Goal: Communication & Community: Answer question/provide support

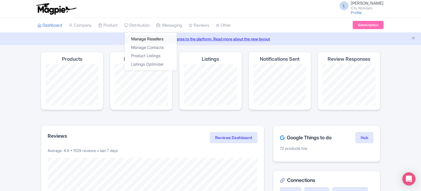
click at [146, 38] on link "Manage Resellers" at bounding box center [150, 39] width 52 height 9
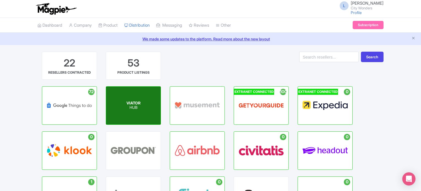
click at [150, 111] on div "VIATOR HUB" at bounding box center [133, 106] width 54 height 38
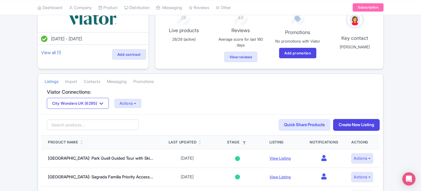
scroll to position [55, 0]
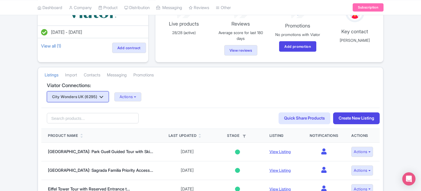
click at [104, 94] on button "City Wonders UK (6295)" at bounding box center [78, 96] width 62 height 11
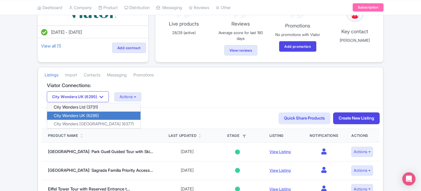
click at [96, 106] on link "City Wonders Ltd (3731)" at bounding box center [93, 107] width 93 height 9
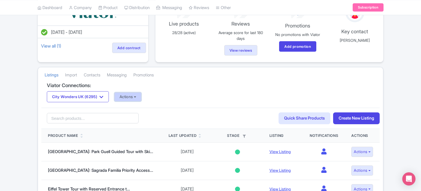
click at [133, 96] on button "Actions" at bounding box center [127, 96] width 27 height 9
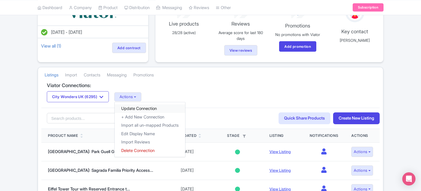
click at [136, 107] on link "Update Connection" at bounding box center [149, 109] width 70 height 9
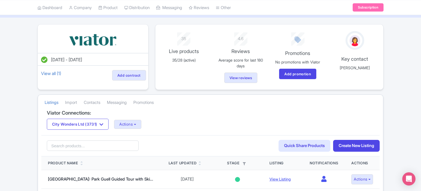
scroll to position [55, 0]
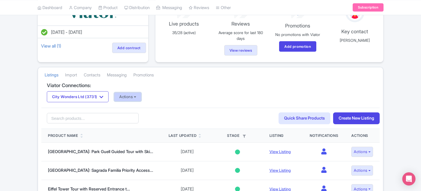
click at [141, 97] on button "Actions" at bounding box center [127, 96] width 27 height 9
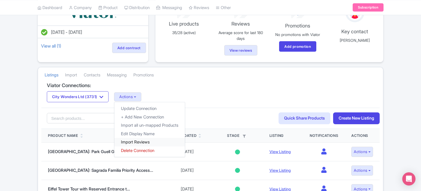
click at [139, 140] on link "Import Reviews" at bounding box center [149, 142] width 70 height 9
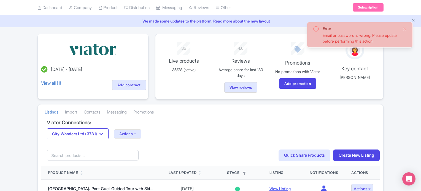
scroll to position [28, 0]
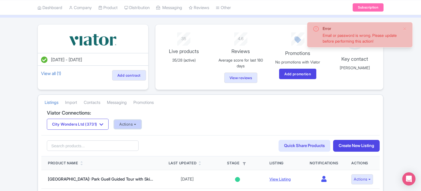
click at [130, 126] on button "Actions" at bounding box center [127, 124] width 27 height 9
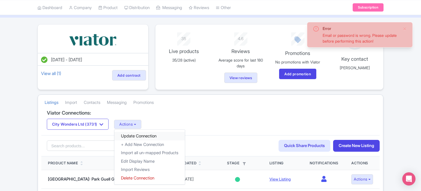
click at [134, 135] on link "Update Connection" at bounding box center [149, 136] width 70 height 9
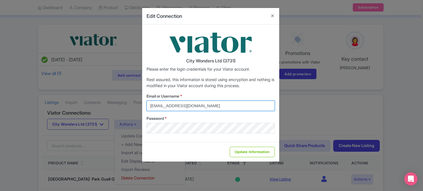
click at [180, 107] on input "federica.brocca@citywonders.com" at bounding box center [210, 106] width 128 height 10
type input "lilian.guevara@citywonders.com"
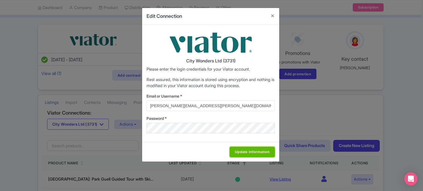
click at [255, 153] on input "Update Information" at bounding box center [252, 152] width 45 height 10
type input "Saving..."
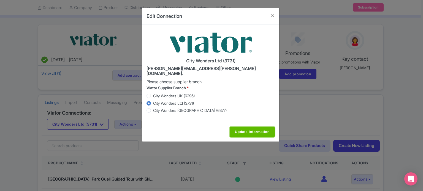
click at [249, 127] on input "Update Information" at bounding box center [252, 132] width 45 height 10
type input "Saving..."
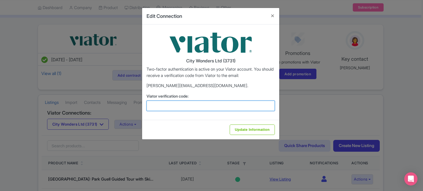
click at [178, 108] on input "Viator verification code:" at bounding box center [210, 106] width 128 height 10
type input "172527"
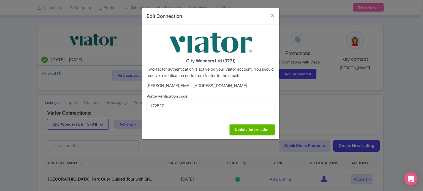
click at [239, 128] on input "Update Information" at bounding box center [252, 130] width 45 height 10
type input "Update Information"
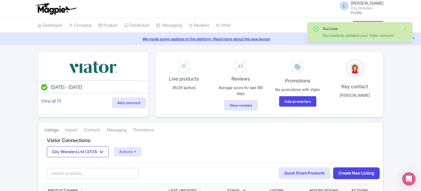
drag, startPoint x: 0, startPoint y: 119, endPoint x: 24, endPoint y: 119, distance: 23.9
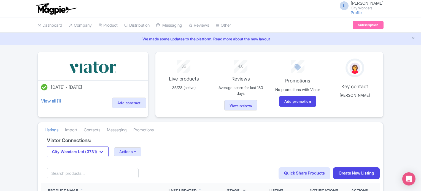
scroll to position [28, 0]
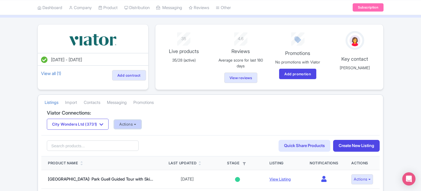
click at [138, 122] on button "Actions" at bounding box center [127, 124] width 27 height 9
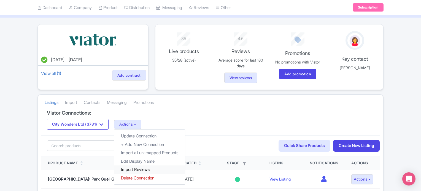
click at [134, 169] on link "Import Reviews" at bounding box center [149, 170] width 70 height 9
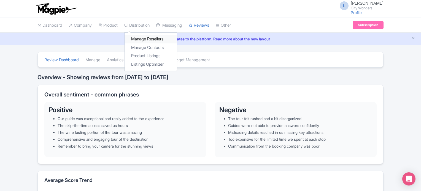
click at [142, 38] on link "Manage Resellers" at bounding box center [150, 39] width 52 height 9
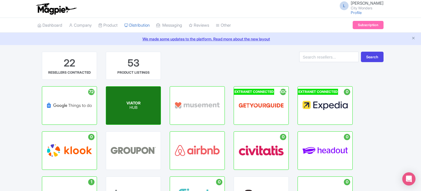
click at [127, 106] on p "HUB" at bounding box center [133, 108] width 14 height 5
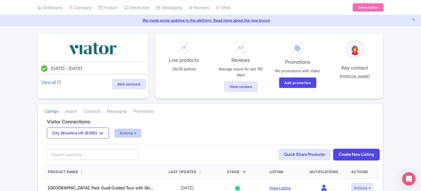
scroll to position [28, 0]
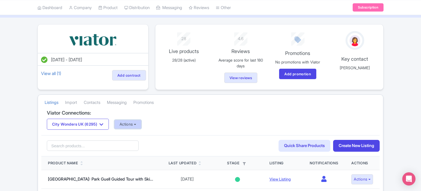
click at [141, 124] on button "Actions" at bounding box center [127, 124] width 27 height 9
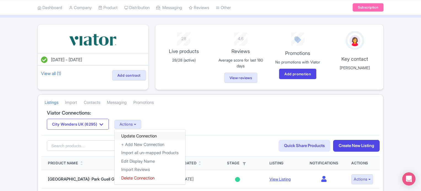
click at [140, 135] on link "Update Connection" at bounding box center [149, 136] width 70 height 9
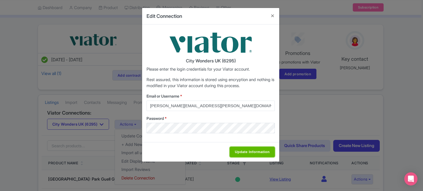
click at [243, 151] on input "Update Information" at bounding box center [252, 152] width 45 height 10
type input "Saving..."
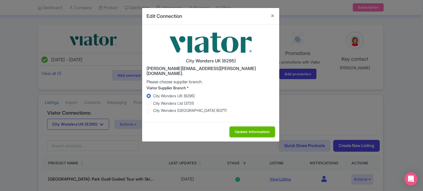
click at [242, 127] on input "Update Information" at bounding box center [252, 132] width 45 height 10
type input "Saving..."
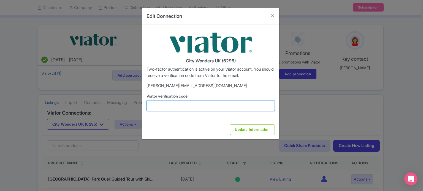
click at [187, 107] on input "Viator verification code:" at bounding box center [210, 106] width 128 height 10
type input "139915"
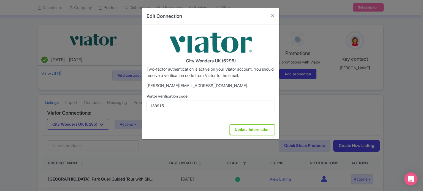
click at [241, 128] on input "Update Information" at bounding box center [252, 130] width 45 height 10
type input "Update Information"
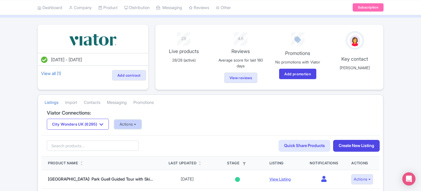
click at [127, 125] on button "Actions" at bounding box center [127, 124] width 27 height 9
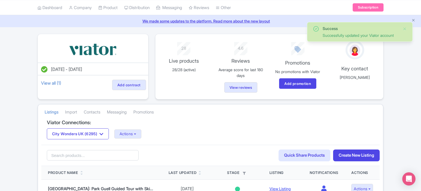
scroll to position [28, 0]
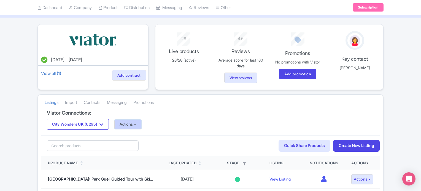
click at [135, 122] on button "Actions" at bounding box center [127, 124] width 27 height 9
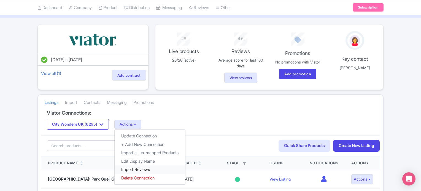
click at [132, 168] on link "Import Reviews" at bounding box center [149, 170] width 70 height 9
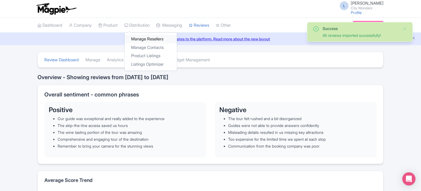
click at [142, 40] on link "Manage Resellers" at bounding box center [150, 39] width 52 height 9
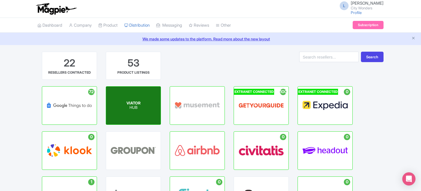
click at [134, 106] on p "HUB" at bounding box center [133, 108] width 14 height 5
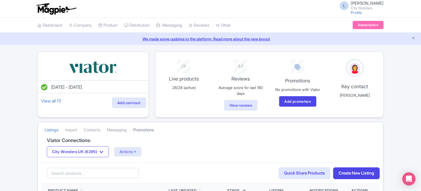
scroll to position [28, 0]
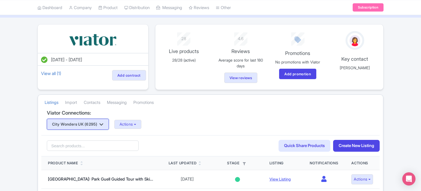
click at [94, 125] on button "City Wonders UK (6295)" at bounding box center [78, 124] width 62 height 11
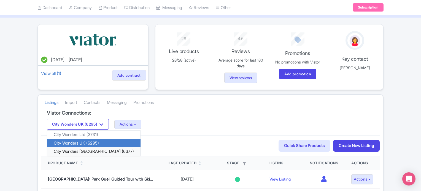
click at [88, 148] on link "City Wonders [GEOGRAPHIC_DATA] (6377)" at bounding box center [93, 152] width 93 height 9
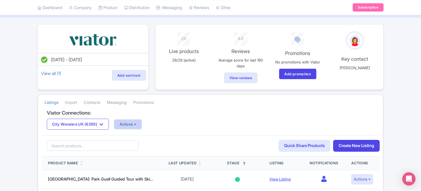
click at [133, 124] on button "Actions" at bounding box center [127, 124] width 27 height 9
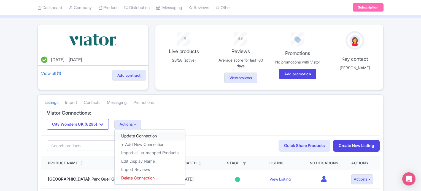
click at [135, 135] on link "Update Connection" at bounding box center [149, 136] width 70 height 9
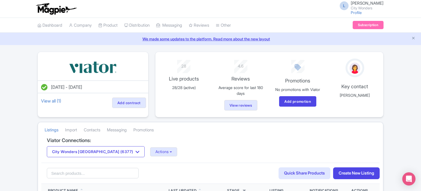
scroll to position [28, 0]
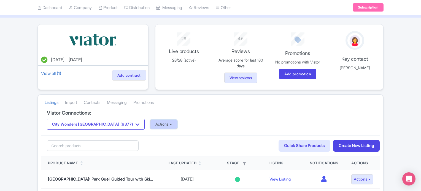
click at [150, 126] on button "Actions" at bounding box center [163, 124] width 27 height 9
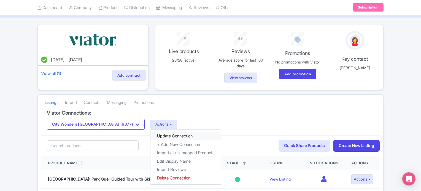
click at [150, 133] on link "Update Connection" at bounding box center [185, 136] width 70 height 9
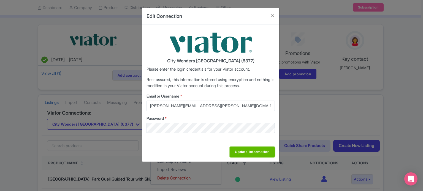
click at [251, 149] on input "Update Information" at bounding box center [252, 152] width 45 height 10
type input "Saving..."
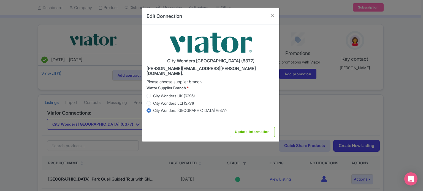
click at [250, 122] on div "Update Information" at bounding box center [210, 132] width 137 height 20
click at [250, 127] on input "Update Information" at bounding box center [252, 132] width 45 height 10
type input "Saving..."
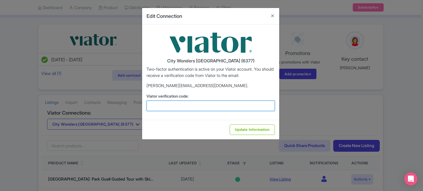
click at [166, 106] on input "Viator verification code:" at bounding box center [210, 106] width 128 height 10
type input "593218"
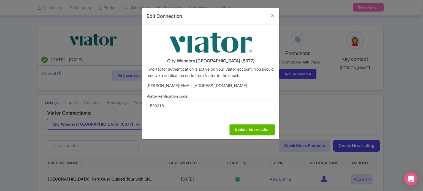
click at [239, 129] on input "Update Information" at bounding box center [252, 130] width 45 height 10
type input "Saving..."
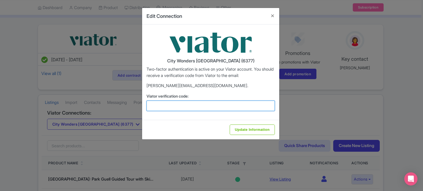
click at [177, 105] on input "Viator verification code:" at bounding box center [210, 106] width 128 height 10
type input "247978"
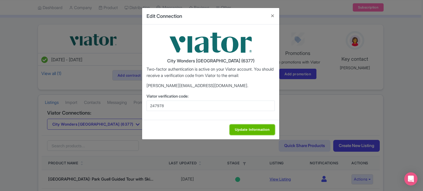
click at [252, 131] on input "Update Information" at bounding box center [252, 130] width 45 height 10
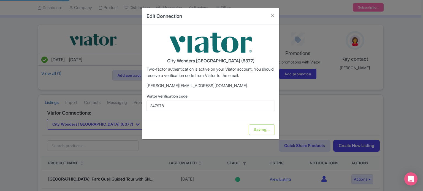
type input "Update Information"
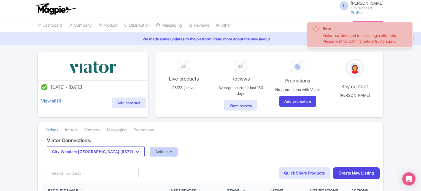
click at [150, 152] on button "Actions" at bounding box center [163, 152] width 27 height 9
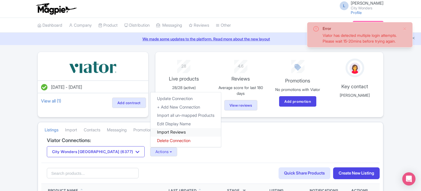
click at [150, 132] on link "Import Reviews" at bounding box center [185, 132] width 70 height 9
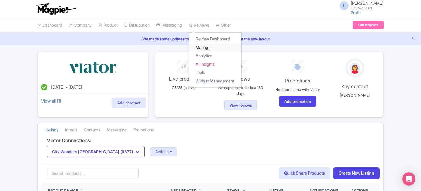
click at [210, 45] on link "Manage" at bounding box center [215, 47] width 52 height 9
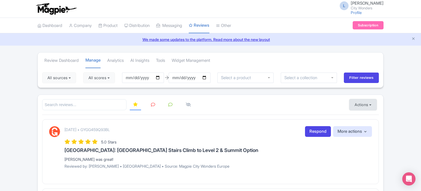
click at [365, 103] on button "Actions" at bounding box center [362, 104] width 27 height 11
click at [363, 115] on link "Import new reviews" at bounding box center [381, 118] width 65 height 11
click at [159, 77] on input "[DATE]" at bounding box center [143, 78] width 42 height 10
type input "[DATE]"
click at [204, 76] on input "2025-09-16" at bounding box center [189, 78] width 42 height 10
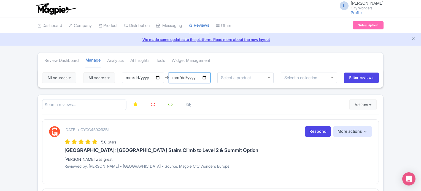
type input "[DATE]"
click at [111, 79] on button "All scores" at bounding box center [99, 77] width 32 height 11
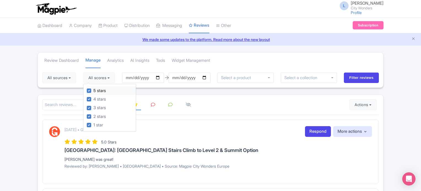
click at [93, 91] on label "5 stars" at bounding box center [99, 91] width 12 height 6
click at [93, 91] on input "5 stars" at bounding box center [95, 90] width 4 height 4
checkbox input "false"
click at [93, 97] on label "4 stars" at bounding box center [99, 99] width 12 height 6
click at [93, 97] on input "4 stars" at bounding box center [95, 98] width 4 height 4
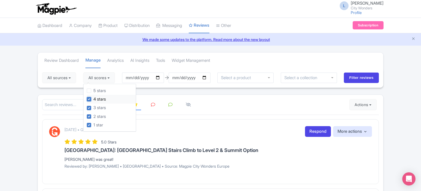
checkbox input "false"
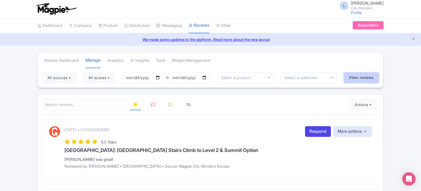
click at [359, 75] on input "Filter reviews" at bounding box center [360, 78] width 35 height 10
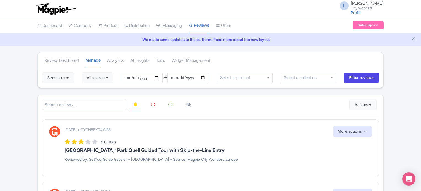
click at [150, 104] on link at bounding box center [153, 105] width 11 height 11
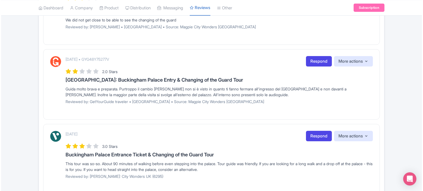
scroll to position [45, 0]
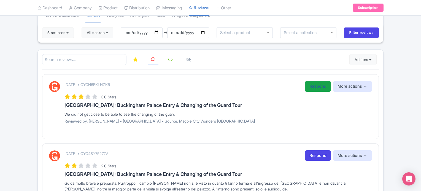
click at [307, 83] on link "Respond" at bounding box center [318, 86] width 26 height 11
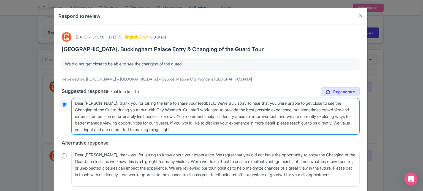
drag, startPoint x: 184, startPoint y: 116, endPoint x: 221, endPoint y: 130, distance: 39.5
click at [221, 130] on textarea "Dear Tina, thank you for taking the time to share your feedback. We’re truly so…" at bounding box center [215, 116] width 288 height 37
type textarea "Dear [PERSON_NAME], thank you for taking the time to share your feedback. We’re…"
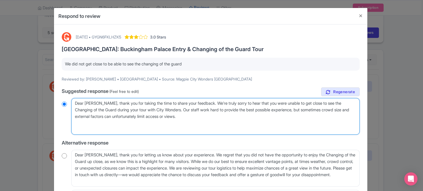
radio input "true"
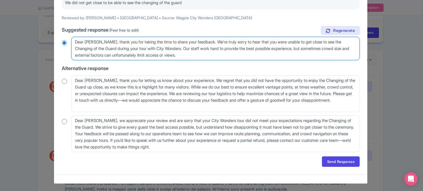
scroll to position [62, 0]
type textarea "Dear [PERSON_NAME], thank you for taking the time to share your feedback. We’re…"
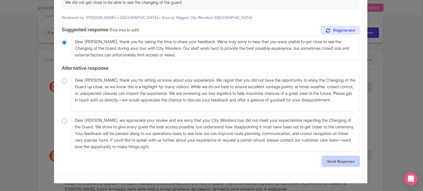
click at [342, 163] on link "Send Response" at bounding box center [341, 161] width 38 height 10
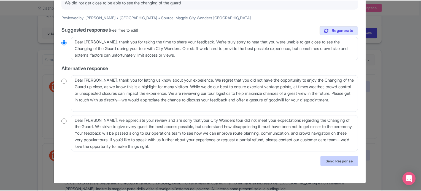
scroll to position [0, 0]
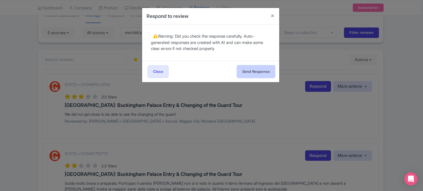
click at [253, 67] on button "Send Response" at bounding box center [256, 72] width 38 height 12
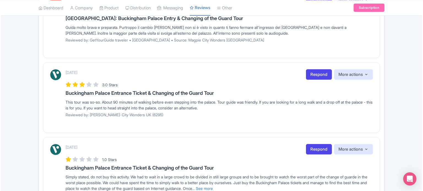
scroll to position [138, 0]
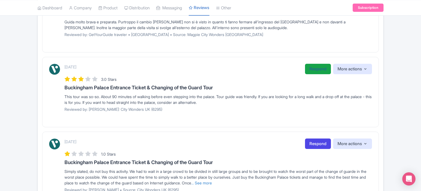
click at [312, 68] on link "Respond" at bounding box center [318, 69] width 26 height 11
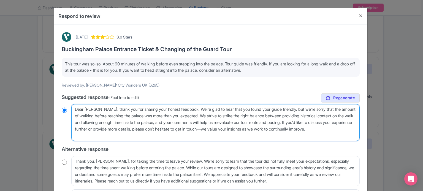
click at [101, 107] on textarea "Dear Karen_H, thank you for sharing your honest feedback. We’re glad to hear th…" at bounding box center [215, 122] width 288 height 37
type textarea "Dear Karen_, thank you for sharing your honest feedback. We’re glad to hear tha…"
radio input "true"
type textarea "Dear Karen, thank you for sharing your honest feedback. We’re glad to hear that…"
radio input "true"
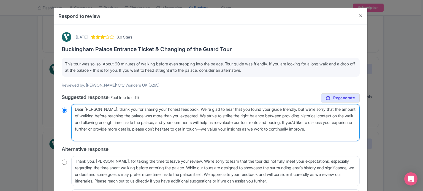
drag, startPoint x: 317, startPoint y: 126, endPoint x: 320, endPoint y: 134, distance: 8.3
click at [320, 134] on textarea "Dear Karen_H, thank you for sharing your honest feedback. We’re glad to hear th…" at bounding box center [215, 122] width 288 height 37
type textarea "Dear Karen, thank you for sharing your honest feedback. We’re glad to hear that…"
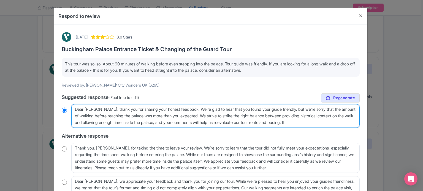
radio input "true"
type textarea "Dear Karen, thank you for sharing your honest feedback. We’re glad to hear that…"
radio input "true"
type textarea "Dear Karen, thank you for sharing your honest feedback. We’re glad to hear that…"
radio input "true"
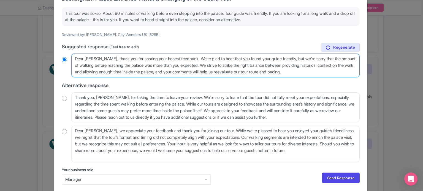
scroll to position [73, 0]
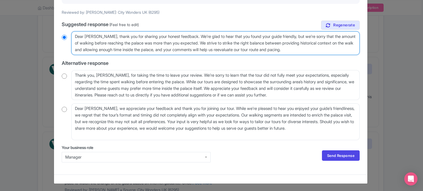
type textarea "Dear Karen, thank you for sharing your honest feedback. We’re glad to hear that…"
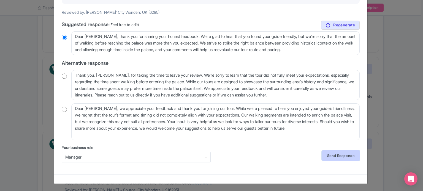
click at [350, 155] on link "Send Response" at bounding box center [341, 156] width 38 height 10
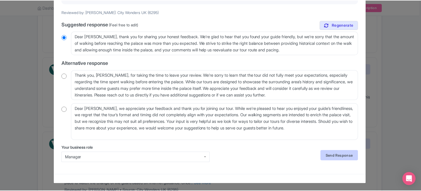
scroll to position [0, 0]
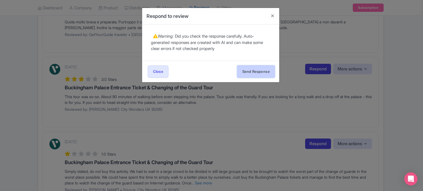
click at [250, 70] on button "Send Response" at bounding box center [256, 72] width 38 height 12
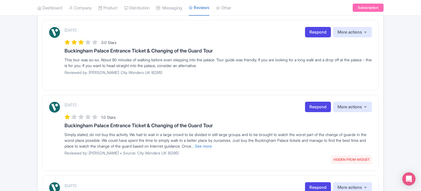
scroll to position [193, 0]
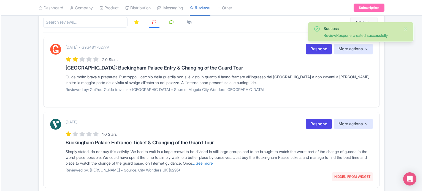
scroll to position [110, 0]
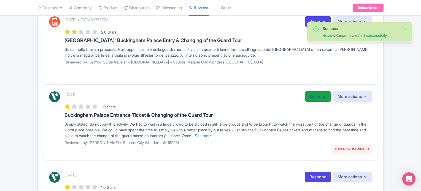
click at [310, 98] on link "Respond" at bounding box center [318, 96] width 26 height 11
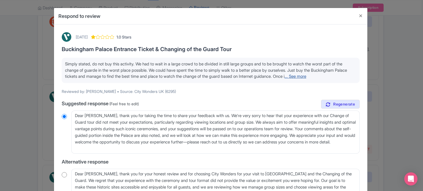
click at [284, 79] on link "... See more" at bounding box center [295, 76] width 22 height 5
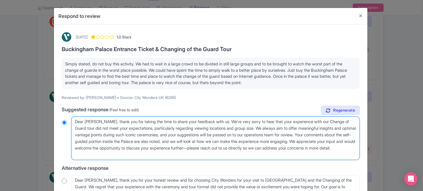
click at [101, 121] on textarea "Dear [PERSON_NAME], thank you for taking the time to share your feedback with u…" at bounding box center [215, 138] width 288 height 43
type textarea "Dear [PERSON_NAME], thank you for taking the time to share your feedback with u…"
radio input "true"
type textarea "Dear [PERSON_NAME], thank you for taking the time to share your feedback with u…"
radio input "true"
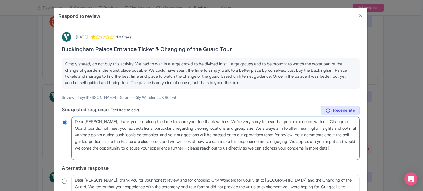
drag, startPoint x: 334, startPoint y: 133, endPoint x: 335, endPoint y: 153, distance: 19.3
click at [335, 153] on textarea "Dear [PERSON_NAME], thank you for taking the time to share your feedback with u…" at bounding box center [215, 138] width 288 height 43
type textarea "Dear [PERSON_NAME], thank you for taking the time to share your feedback with u…"
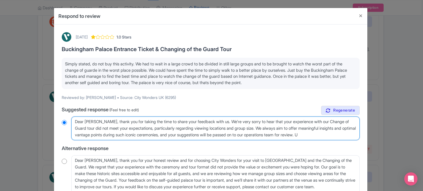
radio input "true"
type textarea "Dear [PERSON_NAME], thank you for taking the time to share your feedback with u…"
radio input "true"
type textarea "Dear [PERSON_NAME], thank you for taking the time to share your feedback with u…"
radio input "true"
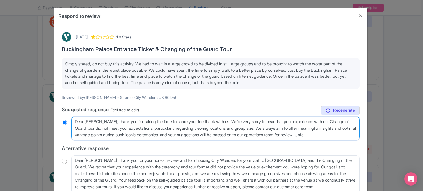
type textarea "Dear [PERSON_NAME], thank you for taking the time to share your feedback with u…"
radio input "true"
type textarea "Dear [PERSON_NAME], thank you for taking the time to share your feedback with u…"
radio input "true"
type textarea "Dear [PERSON_NAME], thank you for taking the time to share your feedback with u…"
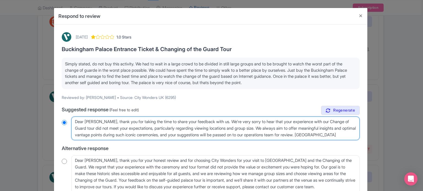
radio input "true"
type textarea "Dear [PERSON_NAME], thank you for taking the time to share your feedback with u…"
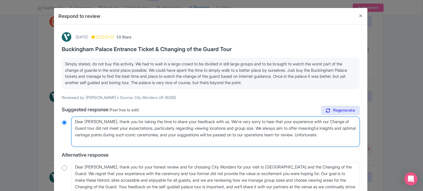
radio input "true"
type textarea "Dear [PERSON_NAME], thank you for taking the time to share your feedback with u…"
radio input "true"
type textarea "Dear [PERSON_NAME], thank you for taking the time to share your feedback with u…"
radio input "true"
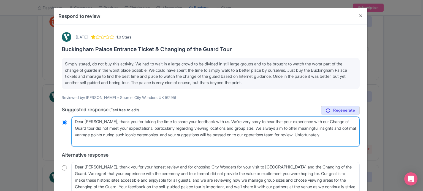
type textarea "Dear [PERSON_NAME], thank you for taking the time to share your feedback with u…"
radio input "true"
type textarea "Dear [PERSON_NAME], thank you for taking the time to share your feedback with u…"
radio input "true"
type textarea "Dear [PERSON_NAME], thank you for taking the time to share your feedback with u…"
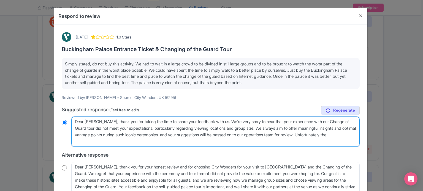
radio input "true"
type textarea "Dear [PERSON_NAME], thank you for taking the time to share your feedback with u…"
radio input "true"
type textarea "Dear [PERSON_NAME], thank you for taking the time to share your feedback with u…"
radio input "true"
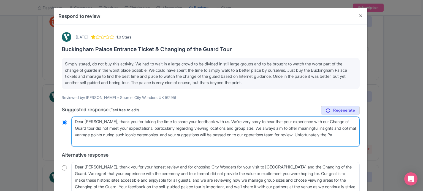
type textarea "Dear [PERSON_NAME], thank you for taking the time to share your feedback with u…"
radio input "true"
type textarea "Dear [PERSON_NAME], thank you for taking the time to share your feedback with u…"
radio input "true"
type textarea "Dear [PERSON_NAME], thank you for taking the time to share your feedback with u…"
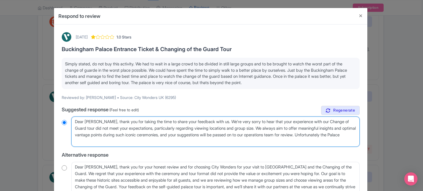
radio input "true"
type textarea "Dear [PERSON_NAME], thank you for taking the time to share your feedback with u…"
radio input "true"
type textarea "Dear [PERSON_NAME], thank you for taking the time to share your feedback with u…"
radio input "true"
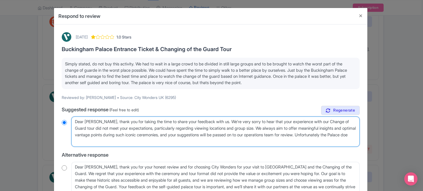
type textarea "Dear [PERSON_NAME], thank you for taking the time to share your feedback with u…"
radio input "true"
type textarea "Dear [PERSON_NAME], thank you for taking the time to share your feedback with u…"
radio input "true"
type textarea "Dear [PERSON_NAME], thank you for taking the time to share your feedback with u…"
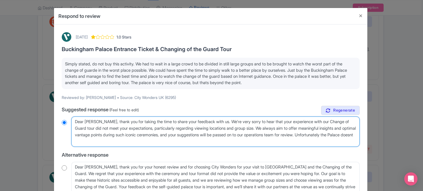
radio input "true"
type textarea "Dear [PERSON_NAME], thank you for taking the time to share your feedback with u…"
radio input "true"
type textarea "Dear [PERSON_NAME], thank you for taking the time to share your feedback with u…"
radio input "true"
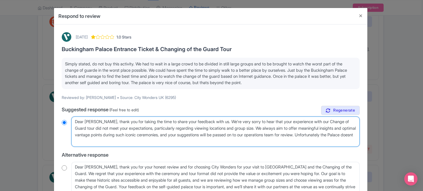
type textarea "Dear [PERSON_NAME], thank you for taking the time to share your feedback with u…"
radio input "true"
type textarea "Dear [PERSON_NAME], thank you for taking the time to share your feedback with u…"
radio input "true"
type textarea "Dear [PERSON_NAME], thank you for taking the time to share your feedback with u…"
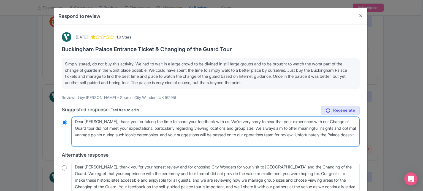
radio input "true"
type textarea "Dear [PERSON_NAME], thank you for taking the time to share your feedback with u…"
radio input "true"
type textarea "Dear [PERSON_NAME], thank you for taking the time to share your feedback with u…"
radio input "true"
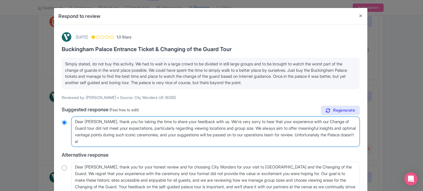
type textarea "Dear [PERSON_NAME], thank you for taking the time to share your feedback with u…"
radio input "true"
type textarea "Dear [PERSON_NAME], thank you for taking the time to share your feedback with u…"
radio input "true"
type textarea "Dear [PERSON_NAME], thank you for taking the time to share your feedback with u…"
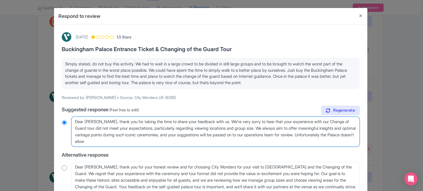
radio input "true"
type textarea "Dear [PERSON_NAME], thank you for taking the time to share your feedback with u…"
radio input "true"
type textarea "Dear [PERSON_NAME], thank you for taking the time to share your feedback with u…"
radio input "true"
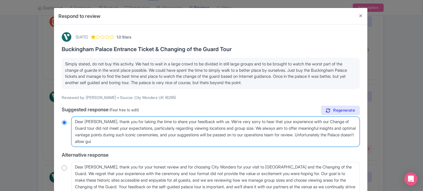
type textarea "Dear [PERSON_NAME], thank you for taking the time to share your feedback with u…"
radio input "true"
type textarea "Dear [PERSON_NAME], thank you for taking the time to share your feedback with u…"
radio input "true"
type textarea "Dear [PERSON_NAME], thank you for taking the time to share your feedback with u…"
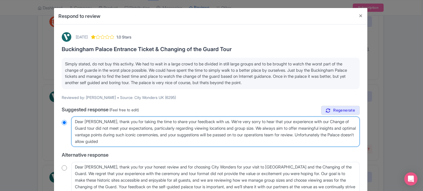
radio input "true"
type textarea "Dear [PERSON_NAME], thank you for taking the time to share your feedback with u…"
radio input "true"
type textarea "Dear [PERSON_NAME], thank you for taking the time to share your feedback with u…"
radio input "true"
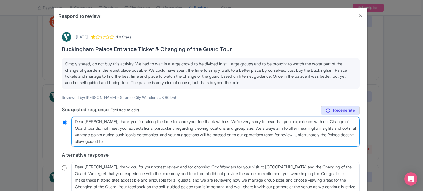
type textarea "Dear [PERSON_NAME], thank you for taking the time to share your feedback with u…"
radio input "true"
type textarea "Dear [PERSON_NAME], thank you for taking the time to share your feedback with u…"
radio input "true"
type textarea "Dear [PERSON_NAME], thank you for taking the time to share your feedback with u…"
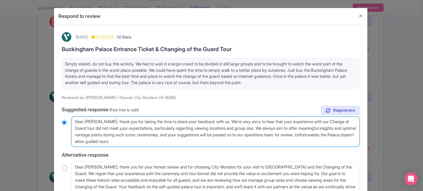
radio input "true"
type textarea "Dear [PERSON_NAME], thank you for taking the time to share your feedback with u…"
radio input "true"
type textarea "Dear [PERSON_NAME], thank you for taking the time to share your feedback with u…"
radio input "true"
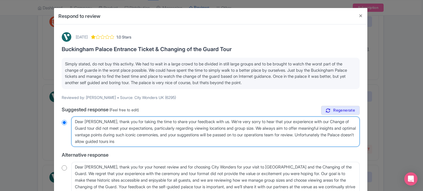
type textarea "Dear [PERSON_NAME], thank you for taking the time to share your feedback with u…"
radio input "true"
type textarea "Dear [PERSON_NAME], thank you for taking the time to share your feedback with u…"
radio input "true"
type textarea "Dear [PERSON_NAME], thank you for taking the time to share your feedback with u…"
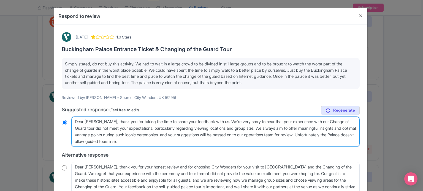
radio input "true"
type textarea "Dear [PERSON_NAME], thank you for taking the time to share your feedback with u…"
radio input "true"
type textarea "Dear [PERSON_NAME], thank you for taking the time to share your feedback with u…"
radio input "true"
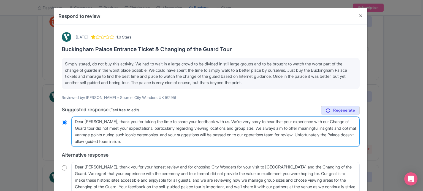
type textarea "Dear [PERSON_NAME], thank you for taking the time to share your feedback with u…"
radio input "true"
type textarea "Dear [PERSON_NAME], thank you for taking the time to share your feedback with u…"
radio input "true"
type textarea "Dear [PERSON_NAME], thank you for taking the time to share your feedback with u…"
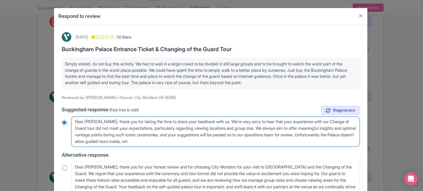
radio input "true"
type textarea "Dear [PERSON_NAME], thank you for taking the time to share your feedback with u…"
radio input "true"
type textarea "Dear [PERSON_NAME], thank you for taking the time to share your feedback with u…"
radio input "true"
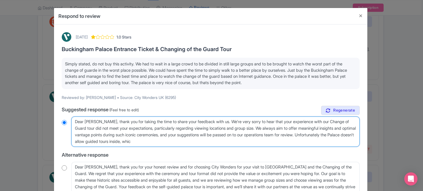
type textarea "Dear [PERSON_NAME], thank you for taking the time to share your feedback with u…"
radio input "true"
type textarea "Dear [PERSON_NAME], thank you for taking the time to share your feedback with u…"
radio input "true"
type textarea "Dear [PERSON_NAME], thank you for taking the time to share your feedback with u…"
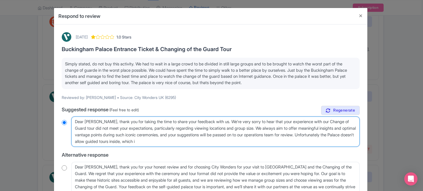
radio input "true"
type textarea "Dear [PERSON_NAME], thank you for taking the time to share your feedback with u…"
radio input "true"
type textarea "Dear [PERSON_NAME], thank you for taking the time to share your feedback with u…"
radio input "true"
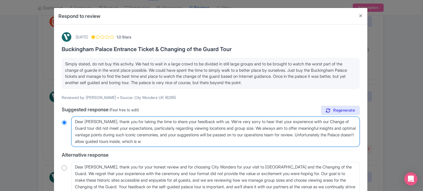
type textarea "Dear [PERSON_NAME], thank you for taking the time to share your feedback with u…"
radio input "true"
type textarea "Dear [PERSON_NAME], thank you for taking the time to share your feedback with u…"
radio input "true"
type textarea "Dear [PERSON_NAME], thank you for taking the time to share your feedback with u…"
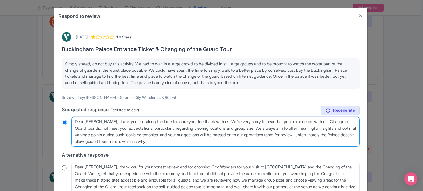
radio input "true"
type textarea "Dear [PERSON_NAME], thank you for taking the time to share your feedback with u…"
radio input "true"
type textarea "Dear [PERSON_NAME], thank you for taking the time to share your feedback with u…"
radio input "true"
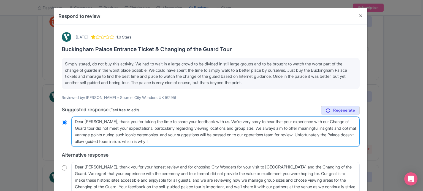
type textarea "Dear [PERSON_NAME], thank you for taking the time to share your feedback with u…"
radio input "true"
type textarea "Dear [PERSON_NAME], thank you for taking the time to share your feedback with u…"
radio input "true"
type textarea "Dear [PERSON_NAME], thank you for taking the time to share your feedback with u…"
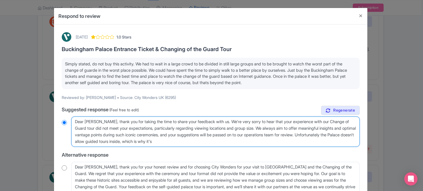
radio input "true"
type textarea "Dear [PERSON_NAME], thank you for taking the time to share your feedback with u…"
radio input "true"
type textarea "Dear [PERSON_NAME], thank you for taking the time to share your feedback with u…"
radio input "true"
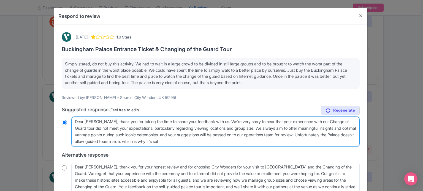
type textarea "Dear [PERSON_NAME], thank you for taking the time to share your feedback with u…"
radio input "true"
type textarea "Dear [PERSON_NAME], thank you for taking the time to share your feedback with u…"
radio input "true"
type textarea "Dear [PERSON_NAME], thank you for taking the time to share your feedback with u…"
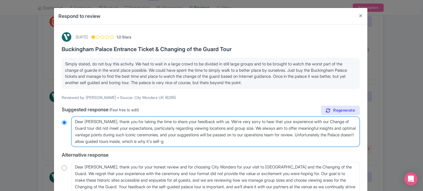
radio input "true"
type textarea "Dear [PERSON_NAME], thank you for taking the time to share your feedback with u…"
radio input "true"
type textarea "Dear [PERSON_NAME], thank you for taking the time to share your feedback with u…"
radio input "true"
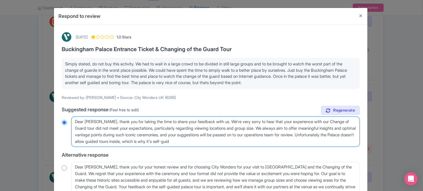
type textarea "Dear [PERSON_NAME], thank you for taking the time to share your feedback with u…"
radio input "true"
type textarea "Dear [PERSON_NAME], thank you for taking the time to share your feedback with u…"
radio input "true"
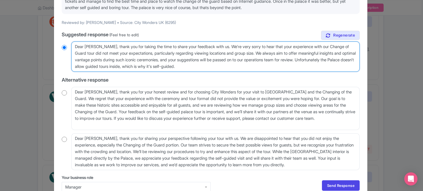
scroll to position [105, 0]
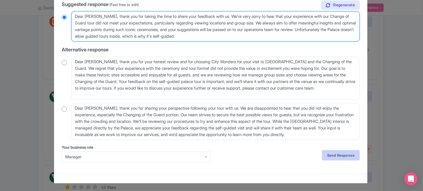
type textarea "Dear Mauro, thank you for taking the time to share your feedback with us. We're…"
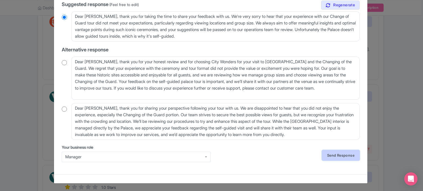
click at [336, 156] on link "Send Response" at bounding box center [341, 155] width 38 height 10
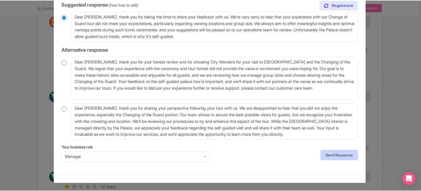
scroll to position [0, 0]
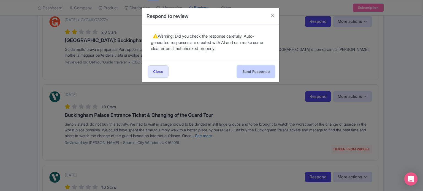
click at [247, 70] on button "Send Response" at bounding box center [256, 72] width 38 height 12
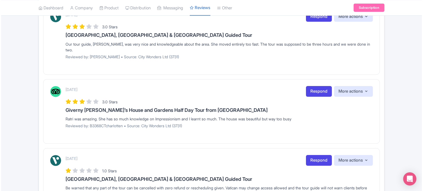
scroll to position [399, 0]
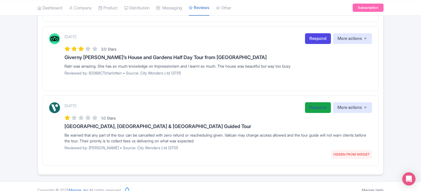
click at [312, 102] on link "Respond" at bounding box center [318, 107] width 26 height 11
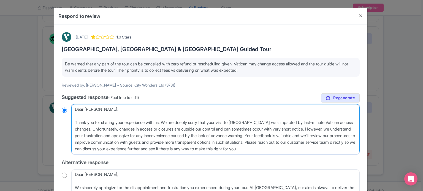
click at [76, 121] on textarea "Dear Rick_F, Thank you for sharing your experience with us. We are deeply sorry…" at bounding box center [215, 129] width 288 height 50
type textarea "Dear Rick_F, hank you for sharing your experience with us. We are deeply sorry …"
radio input "true"
type textarea "Dear Rick_F, hank you for sharing your experience with us. We are deeply sorry …"
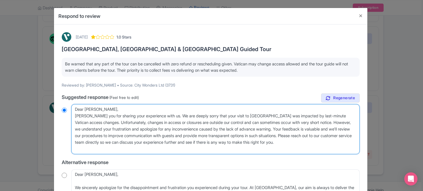
radio input "true"
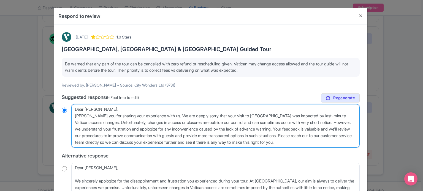
type textarea "Dear Rick_F, hank you for sharing your experience with us. We are deeply sorry …"
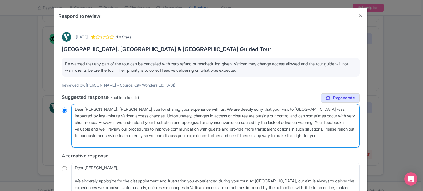
radio input "true"
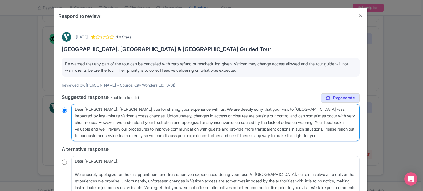
type textarea "Dear Rick_F,hank you for sharing your experience with us. We are deeply sorry t…"
radio input "true"
type textarea "Dear Rick_Fhank you for sharing your experience with us. We are deeply sorry th…"
radio input "true"
type textarea "Dear Rick_hank you for sharing your experience with us. We are deeply sorry tha…"
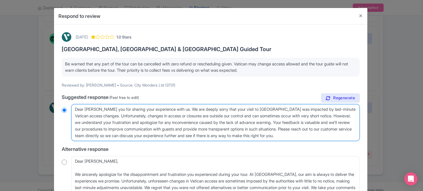
radio input "true"
type textarea "Dear Rickhank you for sharing your experience with us. We are deeply sorry that…"
radio input "true"
type textarea "Dear Rick,hank you for sharing your experience with us. We are deeply sorry tha…"
radio input "true"
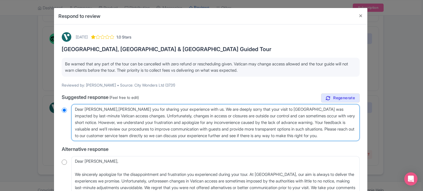
type textarea "Dear Rick, hank you for sharing your experience with us. We are deeply sorry th…"
radio input "true"
type textarea "Dear Rick, thank you for sharing your experience with us. We are deeply sorry t…"
radio input "true"
click at [294, 109] on textarea "Dear Rick_F, Thank you for sharing your experience with us. We are deeply sorry…" at bounding box center [215, 122] width 288 height 37
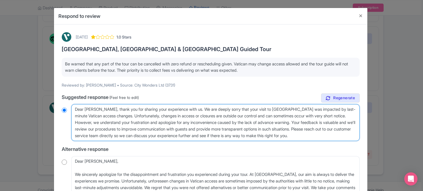
type textarea "Dear Rick, thank you for sharing your experience with us. We are deeply sorry t…"
radio input "true"
type textarea "Dear Rick, thank you for sharing your experience with us. We are deeply sorry t…"
radio input "true"
type textarea "Dear Rick, thank you for sharing your experience with us. We are deeply sorry t…"
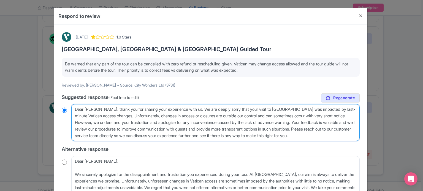
radio input "true"
type textarea "Dear Rick, thank you for sharing your experience with us. We are deeply sorry t…"
radio input "true"
type textarea "Dear Rick, thank you for sharing your experience with us. We are deeply sorry t…"
radio input "true"
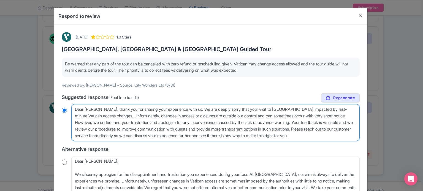
type textarea "Dear Rick, thank you for sharing your experience with us. We are deeply sorry t…"
radio input "true"
type textarea "Dear Rick, thank you for sharing your experience with us. We are deeply sorry t…"
radio input "true"
type textarea "Dear Rick, thank you for sharing your experience with us. We are deeply sorry t…"
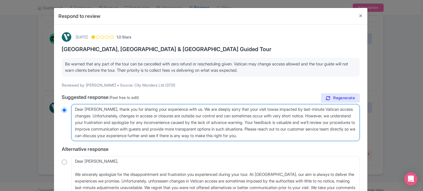
radio input "true"
type textarea "Dear Rick, thank you for sharing your experience with us. We are deeply sorry t…"
radio input "true"
type textarea "Dear Rick, thank you for sharing your experience with us. We are deeply sorry t…"
click at [73, 116] on textarea "Dear Rick_F, Thank you for sharing your experience with us. We are deeply sorry…" at bounding box center [215, 122] width 288 height 37
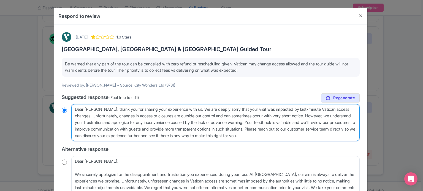
radio input "true"
type textarea "Dear Rick, thank you for sharing your experience with us. We are deeply sorry t…"
radio input "true"
type textarea "Dear Rick, thank you for sharing your experience with us. We are deeply sorry t…"
radio input "true"
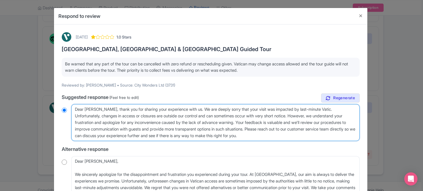
type textarea "Dear Rick, thank you for sharing your experience with us. We are deeply sorry t…"
radio input "true"
type textarea "Dear Rick, thank you for sharing your experience with us. We are deeply sorry t…"
radio input "true"
type textarea "Dear Rick, thank you for sharing your experience with us. We are deeply sorry t…"
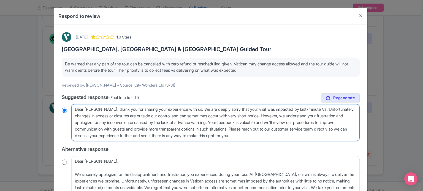
radio input "true"
type textarea "Dear Rick, thank you for sharing your experience with us. We are deeply sorry t…"
radio input "true"
type textarea "Dear Rick, thank you for sharing your experience with us. We are deeply sorry t…"
radio input "true"
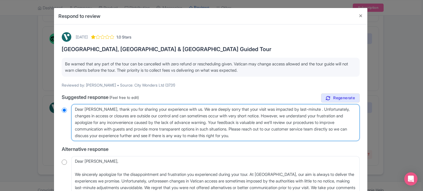
type textarea "Dear Rick, thank you for sharing your experience with us. We are deeply sorry t…"
radio input "true"
type textarea "Dear Rick, thank you for sharing your experience with us. We are deeply sorry t…"
radio input "true"
type textarea "Dear Rick, thank you for sharing your experience with us. We are deeply sorry t…"
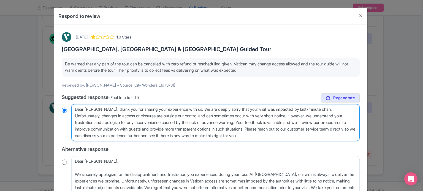
radio input "true"
type textarea "Dear Rick, thank you for sharing your experience with us. We are deeply sorry t…"
radio input "true"
type textarea "Dear Rick, thank you for sharing your experience with us. We are deeply sorry t…"
radio input "true"
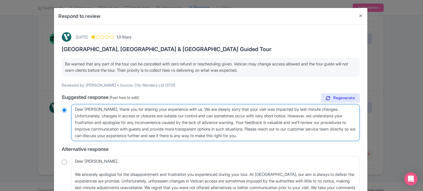
click at [254, 123] on textarea "Dear Rick_F, Thank you for sharing your experience with us. We are deeply sorry…" at bounding box center [215, 122] width 288 height 37
type textarea "Dear Rick, thank you for sharing your experience with us. We are deeply sorry t…"
radio input "true"
type textarea "Dear Rick, thank you for sharing your experience with us. We are deeply sorry t…"
radio input "true"
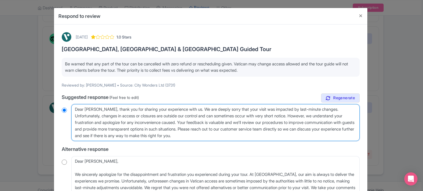
drag, startPoint x: 195, startPoint y: 122, endPoint x: 253, endPoint y: 133, distance: 58.9
click at [253, 133] on textarea "Dear Rick_F, Thank you for sharing your experience with us. We are deeply sorry…" at bounding box center [215, 122] width 288 height 37
type textarea "Dear Rick, thank you for sharing your experience with us. We are deeply sorry t…"
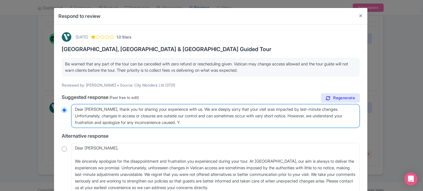
radio input "true"
type textarea "Dear Rick, thank you for sharing your experience with us. We are deeply sorry t…"
radio input "true"
type textarea "Dear Rick, thank you for sharing your experience with us. We are deeply sorry t…"
radio input "true"
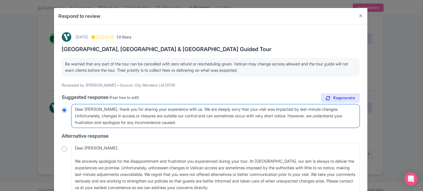
type textarea "Dear Rick, thank you for sharing your experience with us. We are deeply sorry t…"
radio input "true"
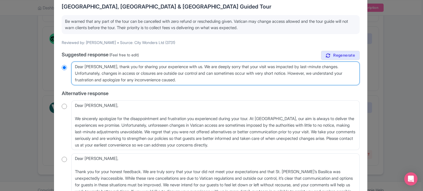
scroll to position [106, 0]
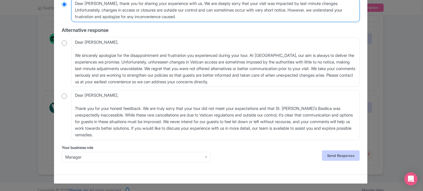
type textarea "Dear Rick, thank you for sharing your experience with us. We are deeply sorry t…"
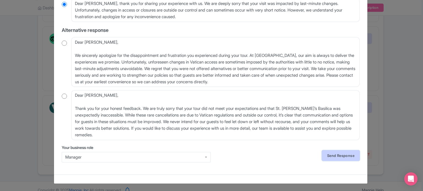
click at [328, 155] on link "Send Response" at bounding box center [341, 156] width 38 height 10
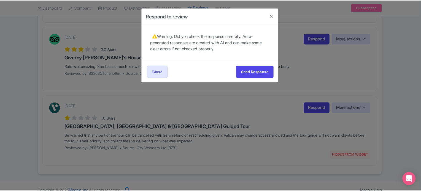
scroll to position [0, 0]
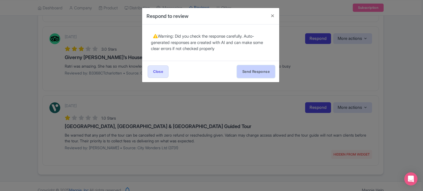
click at [254, 71] on button "Send Response" at bounding box center [256, 72] width 38 height 12
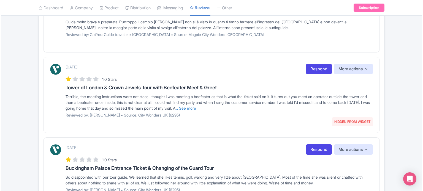
scroll to position [324, 0]
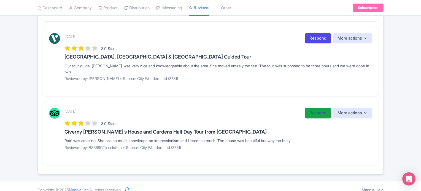
click at [308, 109] on link "Respond" at bounding box center [318, 113] width 26 height 11
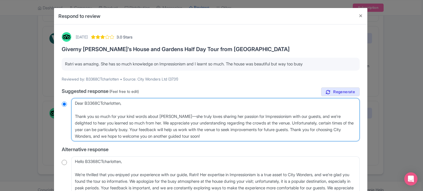
click at [76, 114] on textarea "Dear B3368CTcharlotten, Thank you so much for your kind words about [PERSON_NAM…" at bounding box center [215, 119] width 288 height 43
type textarea "Dear B3368CTcharlotten, [PERSON_NAME] you so much for your kind words about [PE…"
radio input "true"
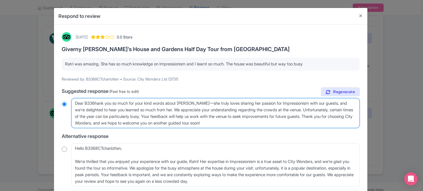
type textarea "Dear B33hank you so much for your kind words about [PERSON_NAME]—she truly love…"
radio input "true"
type textarea "Dear B3hank you so much for your kind words about Ratri—she truly loves sharing…"
radio input "true"
type textarea "Dear Bhank you so much for your kind words about Ratri—she truly loves sharing …"
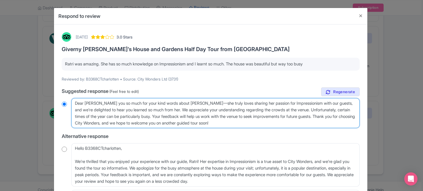
radio input "true"
type textarea "Dear hank you so much for your kind words about Ratri—she truly loves sharing h…"
radio input "true"
type textarea "Dear Ghank you so much for your kind words about Ratri—she truly loves sharing …"
radio input "true"
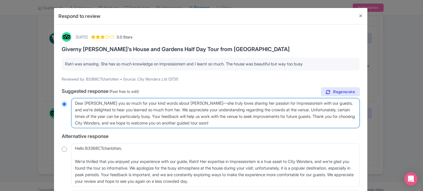
type textarea "Dear Guhank you so much for your kind words about Ratri—she truly loves sharing…"
radio input "true"
type textarea "Dear Gueshank you so much for your kind words about Ratri—she truly loves shari…"
radio input "true"
type textarea "Dear Guesthank you so much for your kind words about Ratri—she truly loves shar…"
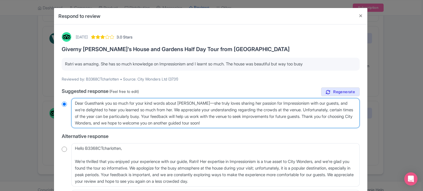
radio input "true"
type textarea "Dear Guest,hank you so much for your kind words about Ratri—she truly loves sha…"
radio input "true"
type textarea "Dear Guest, hank you so much for your kind words about Ratri—she truly loves sh…"
radio input "true"
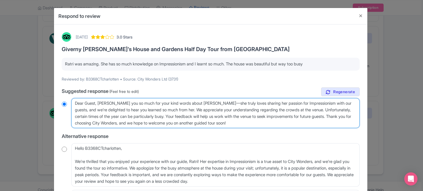
type textarea "Dear Guest, thank you so much for your kind words about [PERSON_NAME]—she truly…"
radio input "true"
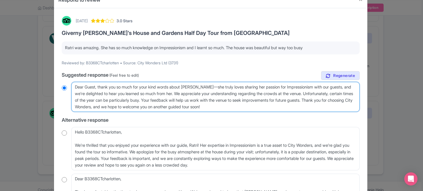
scroll to position [93, 0]
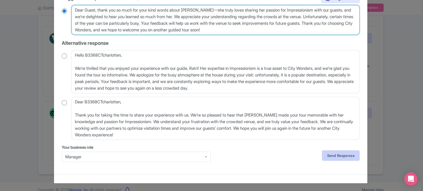
type textarea "Dear Guest, thank you so much for your kind words about [PERSON_NAME]—she truly…"
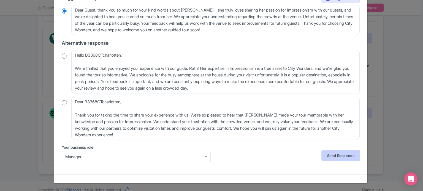
click at [339, 157] on link "Send Response" at bounding box center [341, 156] width 38 height 10
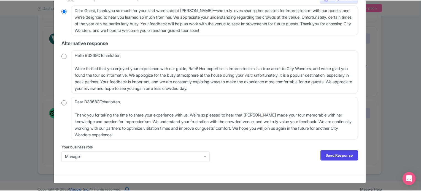
scroll to position [0, 0]
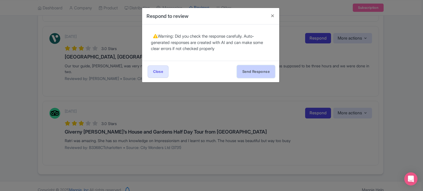
click at [261, 71] on button "Send Response" at bounding box center [256, 72] width 38 height 12
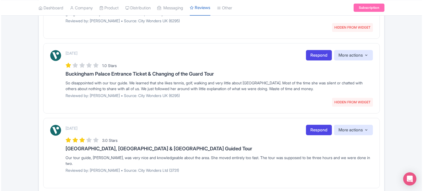
scroll to position [255, 0]
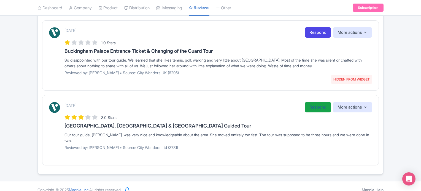
click at [313, 105] on link "Respond" at bounding box center [318, 107] width 26 height 11
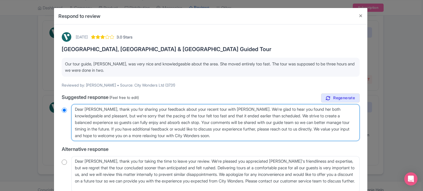
click at [104, 109] on textarea "Dear [PERSON_NAME], thank you for sharing your feedback about your recent tour …" at bounding box center [215, 122] width 288 height 37
type textarea "Dear [PERSON_NAME], thank you for sharing your feedback about your recent tour …"
radio input "true"
type textarea "Dear [PERSON_NAME], thank you for sharing your feedback about your recent tour …"
radio input "true"
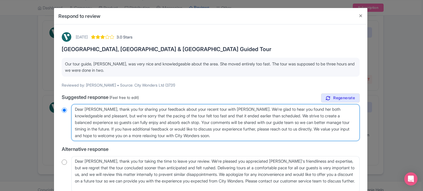
drag, startPoint x: 328, startPoint y: 128, endPoint x: 110, endPoint y: 129, distance: 217.7
click at [110, 129] on textarea "Dear [PERSON_NAME], thank you for sharing your feedback about your recent tour …" at bounding box center [215, 122] width 288 height 37
type textarea "Dear [PERSON_NAME], thank you for sharing your feedback about your recent tour …"
radio input "true"
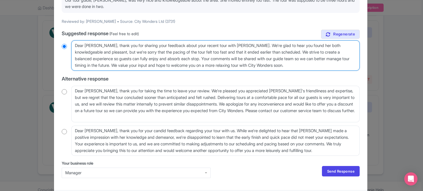
scroll to position [80, 0]
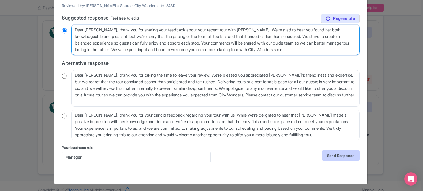
type textarea "Dear [PERSON_NAME], thank you for sharing your feedback about your recent tour …"
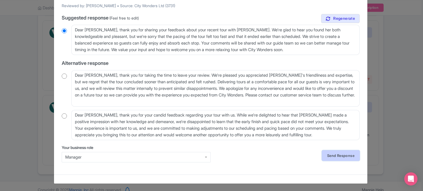
click at [334, 159] on link "Send Response" at bounding box center [341, 156] width 38 height 10
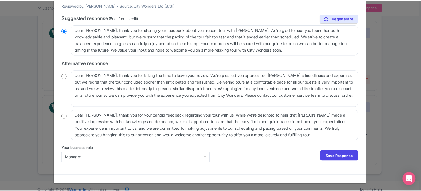
scroll to position [0, 0]
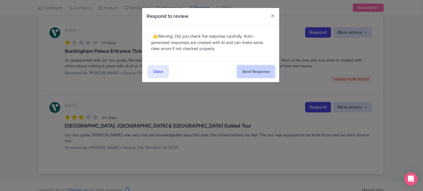
click at [251, 75] on button "Send Response" at bounding box center [256, 72] width 38 height 12
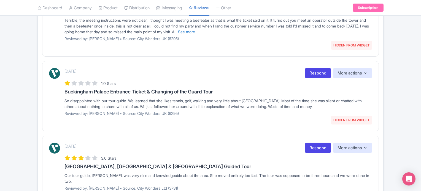
scroll to position [220, 0]
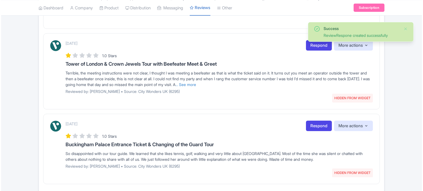
scroll to position [186, 0]
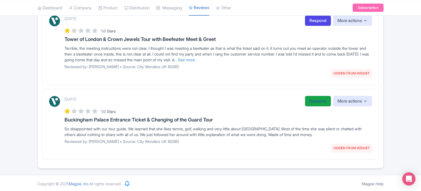
click link "Respond"
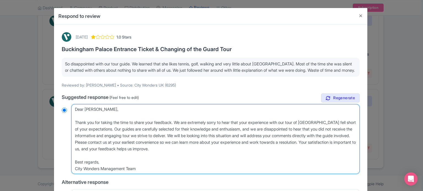
click textarea "Dear Thomas_N, Thank you for taking the time to share your feedback. We are ext…"
type textarea "Dear Thomas_N, hank you for taking the time to share your feedback. We are extr…"
radio input "true"
type textarea "Dear Thomas_N, hank you for taking the time to share your feedback. We are extr…"
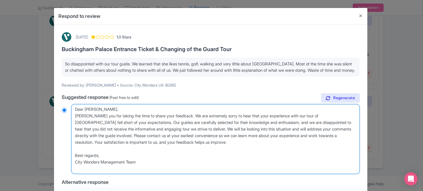
radio input "true"
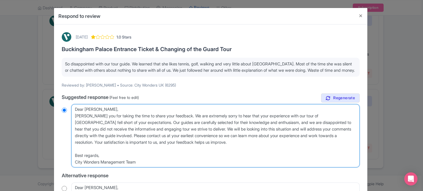
type textarea "Dear Thomas_N,hank you for taking the time to share your feedback. We are extre…"
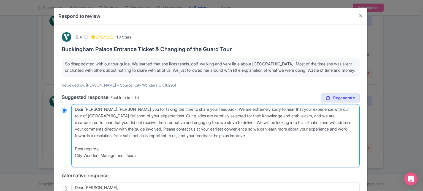
radio input "true"
type textarea "Dear Thomas_Nhank you for taking the time to share your feedback. We are extrem…"
radio input "true"
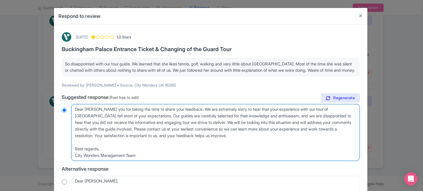
type textarea "Dear Thomas_hank you for taking the time to share your feedback. We are extreme…"
radio input "true"
type textarea "Dear Thomashank you for taking the time to share your feedback. We are extremel…"
radio input "true"
type textarea "Dear Thomas,hank you for taking the time to share your feedback. We are extreme…"
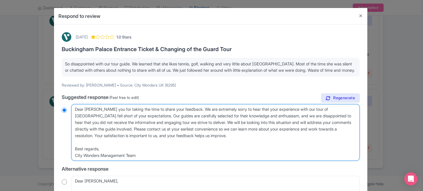
radio input "true"
type textarea "Dear Thomas, hank you for taking the time to share your feedback. We are extrem…"
radio input "true"
type textarea "Dear Thomas, thank you for taking the time to share your feedback. We are extre…"
radio input "true"
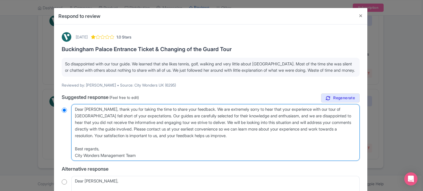
drag, startPoint x: 184, startPoint y: 135, endPoint x: 158, endPoint y: 143, distance: 27.4
click textarea "Dear Thomas_N, Thank you for taking the time to share your feedback. We are ext…"
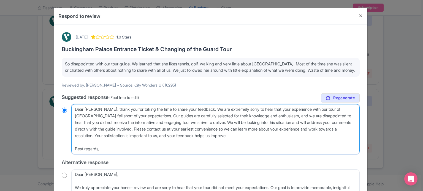
type textarea "Dear Thomas, thank you for taking the time to share your feedback. We are extre…"
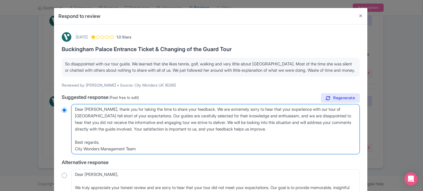
radio input "true"
drag, startPoint x: 149, startPoint y: 152, endPoint x: 103, endPoint y: 141, distance: 46.5
click textarea "Dear Thomas_N, Thank you for taking the time to share your feedback. We are ext…"
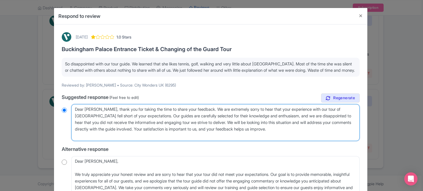
type textarea "Dear Thomas, thank you for taking the time to share your feedback. We are extre…"
radio input "true"
type textarea "Dear Thomas, thank you for taking the time to share your feedback. We are extre…"
radio input "true"
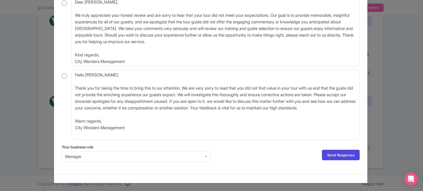
scroll to position [159, 0]
type textarea "Dear Thomas, thank you for taking the time to share your feedback. We are extre…"
click link "Send Response"
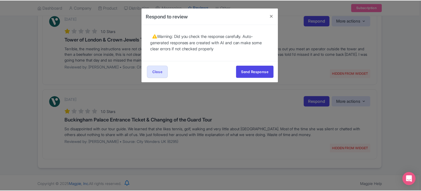
scroll to position [0, 0]
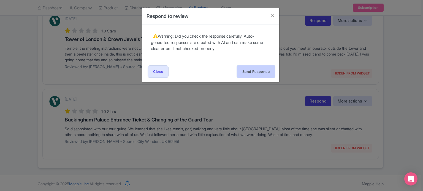
click button "Send Response"
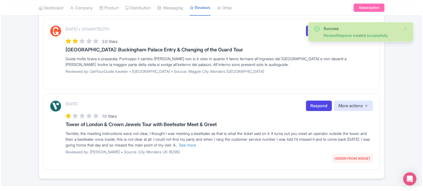
scroll to position [111, 0]
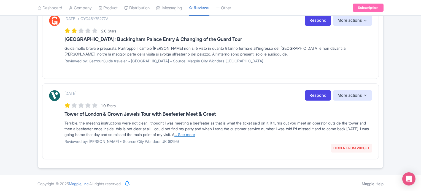
click at [195, 133] on link "... See more" at bounding box center [184, 134] width 21 height 5
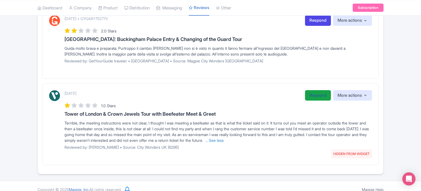
click at [313, 94] on link "Respond" at bounding box center [318, 95] width 26 height 11
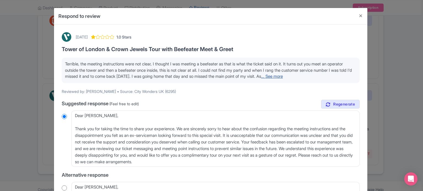
click at [283, 75] on link "... See more" at bounding box center [272, 76] width 22 height 5
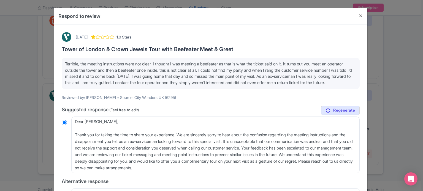
scroll to position [28, 0]
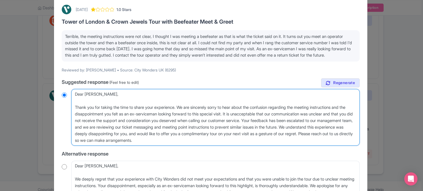
click at [75, 112] on textarea "Dear [PERSON_NAME], Thank you for taking the time to share your experience. We …" at bounding box center [215, 117] width 288 height 57
radio input "true"
type textarea "Dear [PERSON_NAME], [PERSON_NAME] you for taking the time to share your experie…"
radio input "true"
type textarea "Dear [PERSON_NAME], [PERSON_NAME] you for taking the time to share your experie…"
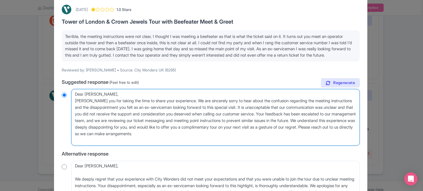
radio input "true"
type textarea "Dear [PERSON_NAME],[PERSON_NAME] you for taking the time to share your experien…"
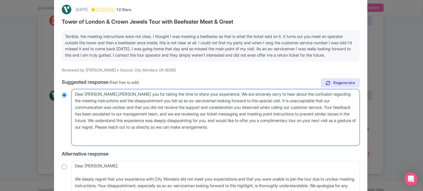
radio input "true"
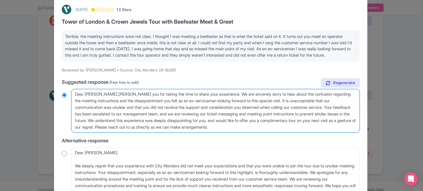
type textarea "Dear [PERSON_NAME] you for taking the time to share your experience. We are sin…"
radio input "true"
type textarea "Dear [PERSON_NAME] you for taking the time to share your experience. We are sin…"
radio input "true"
type textarea "Dear [PERSON_NAME] you for taking the time to share your experience. We are sin…"
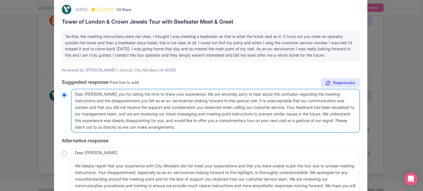
radio input "true"
type textarea "Dear [PERSON_NAME] you for taking the time to share your experience. We are sin…"
radio input "true"
type textarea "Dear [PERSON_NAME] you for taking the time to share your experience. We are sin…"
radio input "true"
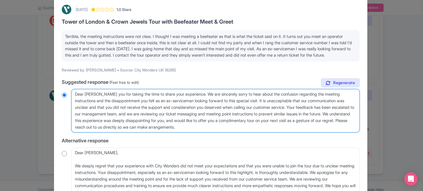
type textarea "Dear [PERSON_NAME], thank you for taking the time to share your experience. We …"
radio input "true"
click at [218, 107] on textarea "Dear [PERSON_NAME], Thank you for taking the time to share your experience. We …" at bounding box center [215, 110] width 288 height 43
type textarea "Dear [PERSON_NAME], thank you for taking the time to share your experience. We …"
radio input "true"
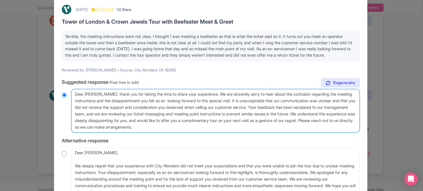
type textarea "Dear [PERSON_NAME], thank you for taking the time to share your experience. We …"
radio input "true"
type textarea "Dear [PERSON_NAME], thank you for taking the time to share your experience. We …"
radio input "true"
type textarea "Dear [PERSON_NAME], thank you for taking the time to share your experience. We …"
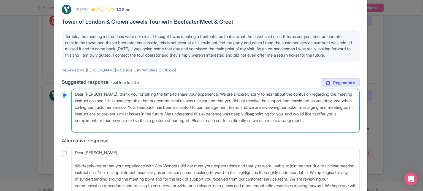
radio input "true"
type textarea "Dear [PERSON_NAME], thank you for taking the time to share your experience. We …"
radio input "true"
type textarea "Dear [PERSON_NAME], thank you for taking the time to share your experience. We …"
radio input "true"
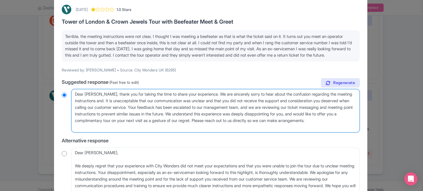
drag, startPoint x: 161, startPoint y: 115, endPoint x: 124, endPoint y: 107, distance: 37.4
click at [124, 107] on textarea "Dear [PERSON_NAME], Thank you for taking the time to share your experience. We …" at bounding box center [215, 110] width 288 height 43
type textarea "Dear [PERSON_NAME], thank you for taking the time to share your experience. We …"
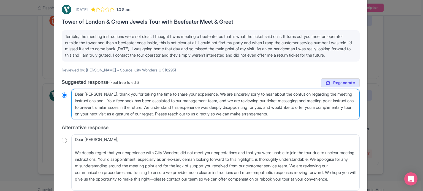
radio input "true"
drag, startPoint x: 126, startPoint y: 107, endPoint x: 335, endPoint y: 119, distance: 208.7
click at [335, 119] on textarea "Dear [PERSON_NAME], Thank you for taking the time to share your experience. We …" at bounding box center [215, 104] width 288 height 30
type textarea "Dear [PERSON_NAME], thank you for taking the time to share your experience. We …"
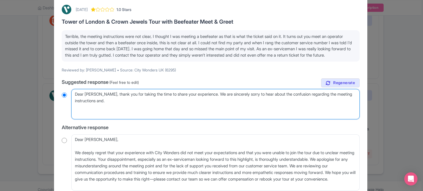
radio input "true"
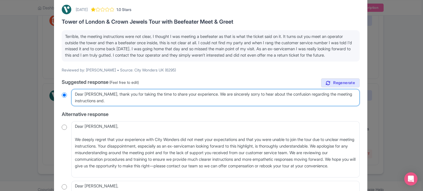
type textarea "Dear [PERSON_NAME], thank you for taking the time to share your experience. We …"
radio input "true"
type textarea "Dear [PERSON_NAME], thank you for taking the time to share your experience. We …"
radio input "true"
type textarea "Dear [PERSON_NAME], thank you for taking the time to share your experience. We …"
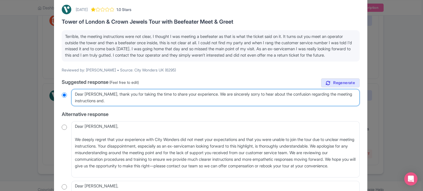
radio input "true"
type textarea "Dear [PERSON_NAME], thank you for taking the time to share your experience. We …"
radio input "true"
type textarea "Dear [PERSON_NAME], thank you for taking the time to share your experience. We …"
radio input "true"
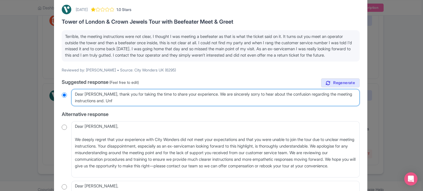
type textarea "Dear [PERSON_NAME], thank you for taking the time to share your experience. We …"
radio input "true"
type textarea "Dear [PERSON_NAME], thank you for taking the time to share your experience. We …"
radio input "true"
type textarea "Dear [PERSON_NAME], thank you for taking the time to share your experience. We …"
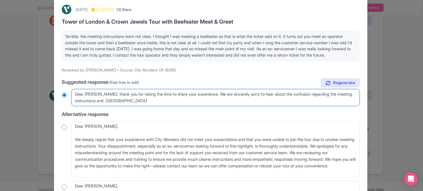
radio input "true"
type textarea "Dear [PERSON_NAME], thank you for taking the time to share your experience. We …"
radio input "true"
type textarea "Dear [PERSON_NAME], thank you for taking the time to share your experience. We …"
radio input "true"
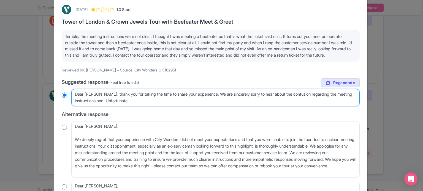
type textarea "Dear [PERSON_NAME], thank you for taking the time to share your experience. We …"
radio input "true"
type textarea "Dear [PERSON_NAME], thank you for taking the time to share your experience. We …"
radio input "true"
type textarea "Dear [PERSON_NAME], thank you for taking the time to share your experience. We …"
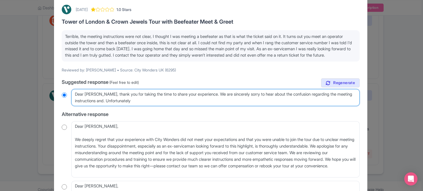
radio input "true"
type textarea "Dear [PERSON_NAME], thank you for taking the time to share your experience. We …"
radio input "true"
type textarea "Dear [PERSON_NAME], thank you for taking the time to share your experience. We …"
radio input "true"
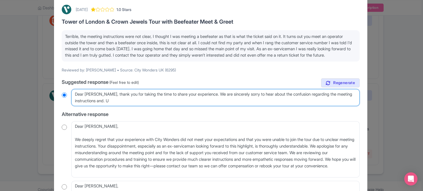
type textarea "Dear [PERSON_NAME], thank you for taking the time to share your experience. We …"
radio input "true"
type textarea "Dear [PERSON_NAME], thank you for taking the time to share your experience. We …"
radio input "true"
type textarea "Dear [PERSON_NAME], thank you for taking the time to share your experience. We …"
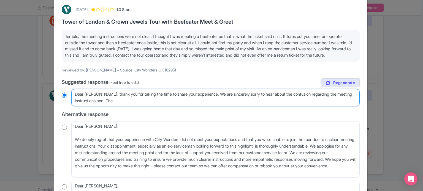
radio input "true"
type textarea "Dear [PERSON_NAME], thank you for taking the time to share your experience. We …"
radio input "true"
type textarea "Dear [PERSON_NAME], thank you for taking the time to share your experience. We …"
radio input "true"
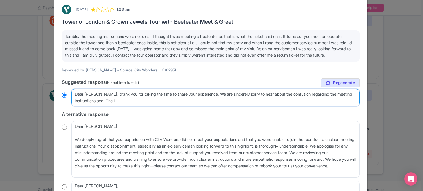
type textarea "Dear [PERSON_NAME], thank you for taking the time to share your experience. We …"
radio input "true"
type textarea "Dear [PERSON_NAME], thank you for taking the time to share your experience. We …"
radio input "true"
type textarea "Dear [PERSON_NAME], thank you for taking the time to share your experience. We …"
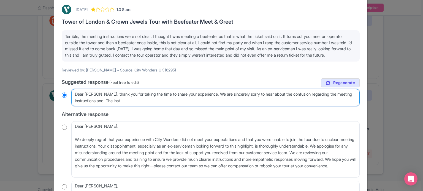
radio input "true"
type textarea "Dear [PERSON_NAME], thank you for taking the time to share your experience. We …"
radio input "true"
type textarea "Dear [PERSON_NAME], thank you for taking the time to share your experience. We …"
radio input "true"
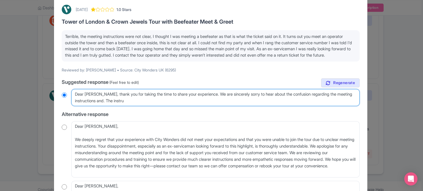
type textarea "Dear [PERSON_NAME], thank you for taking the time to share your experience. We …"
radio input "true"
type textarea "Dear [PERSON_NAME], thank you for taking the time to share your experience. We …"
radio input "true"
type textarea "Dear [PERSON_NAME], thank you for taking the time to share your experience. We …"
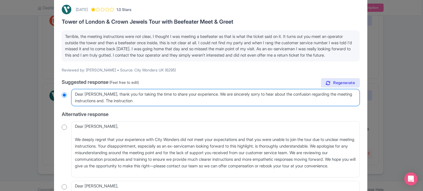
radio input "true"
type textarea "Dear [PERSON_NAME], thank you for taking the time to share your experience. We …"
radio input "true"
type textarea "Dear [PERSON_NAME], thank you for taking the time to share your experience. We …"
radio input "true"
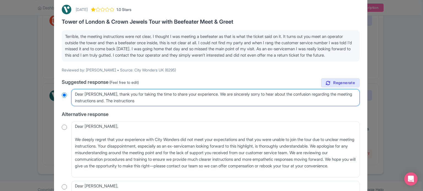
type textarea "Dear [PERSON_NAME], thank you for taking the time to share your experience. We …"
radio input "true"
type textarea "Dear [PERSON_NAME], thank you for taking the time to share your experience. We …"
radio input "true"
type textarea "Dear [PERSON_NAME], thank you for taking the time to share your experience. We …"
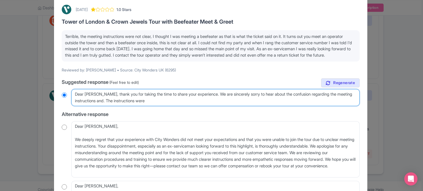
radio input "true"
type textarea "Dear [PERSON_NAME], thank you for taking the time to share your experience. We …"
radio input "true"
type textarea "Dear [PERSON_NAME], thank you for taking the time to share your experience. We …"
radio input "true"
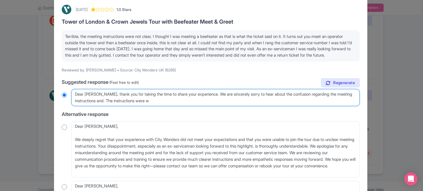
type textarea "Dear [PERSON_NAME], thank you for taking the time to share your experience. We …"
radio input "true"
type textarea "Dear [PERSON_NAME], thank you for taking the time to share your experience. We …"
radio input "true"
type textarea "Dear [PERSON_NAME], thank you for taking the time to share your experience. We …"
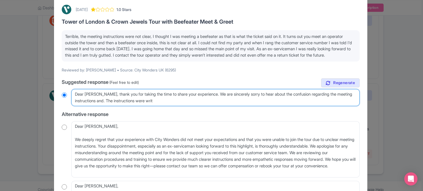
radio input "true"
type textarea "Dear [PERSON_NAME], thank you for taking the time to share your experience. We …"
radio input "true"
type textarea "Dear [PERSON_NAME], thank you for taking the time to share your experience. We …"
radio input "true"
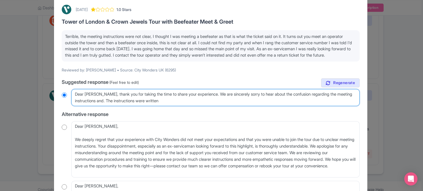
type textarea "Dear [PERSON_NAME], thank you for taking the time to share your experience. We …"
radio input "true"
type textarea "Dear [PERSON_NAME], thank you for taking the time to share your experience. We …"
radio input "true"
type textarea "Dear [PERSON_NAME], thank you for taking the time to share your experience. We …"
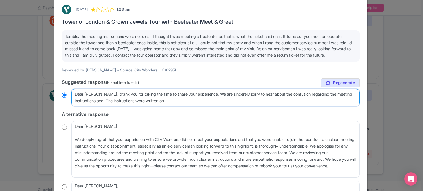
radio input "true"
type textarea "Dear [PERSON_NAME], thank you for taking the time to share your experience. We …"
radio input "true"
type textarea "Dear [PERSON_NAME], thank you for taking the time to share your experience. We …"
radio input "true"
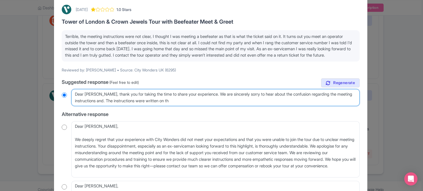
type textarea "Dear [PERSON_NAME], thank you for taking the time to share your experience. We …"
radio input "true"
type textarea "Dear [PERSON_NAME], thank you for taking the time to share your experience. We …"
radio input "true"
type textarea "Dear [PERSON_NAME], thank you for taking the time to share your experience. We …"
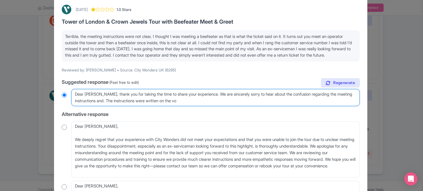
radio input "true"
type textarea "Dear [PERSON_NAME], thank you for taking the time to share your experience. We …"
radio input "true"
type textarea "Dear [PERSON_NAME], thank you for taking the time to share your experience. We …"
radio input "true"
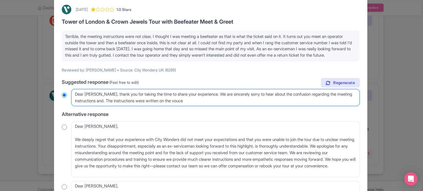
type textarea "Dear [PERSON_NAME], thank you for taking the time to share your experience. We …"
radio input "true"
type textarea "Dear [PERSON_NAME], thank you for taking the time to share your experience. We …"
radio input "true"
type textarea "Dear [PERSON_NAME], thank you for taking the time to share your experience. We …"
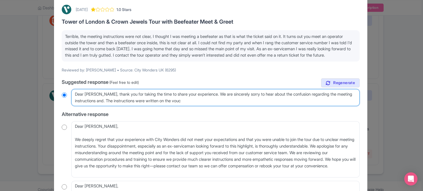
radio input "true"
type textarea "Dear [PERSON_NAME], thank you for taking the time to share your experience. We …"
radio input "true"
type textarea "Dear [PERSON_NAME], thank you for taking the time to share your experience. We …"
radio input "true"
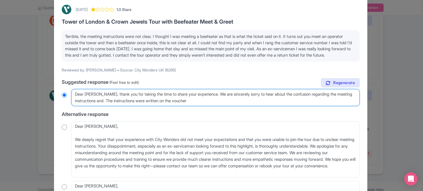
type textarea "Dear [PERSON_NAME], thank you for taking the time to share your experience. We …"
radio input "true"
type textarea "Dear [PERSON_NAME], thank you for taking the time to share your experience. We …"
radio input "true"
type textarea "Dear [PERSON_NAME], thank you for taking the time to share your experience. We …"
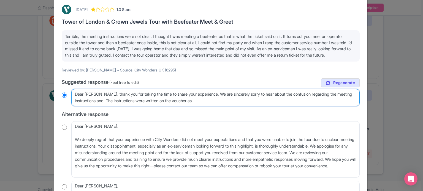
radio input "true"
type textarea "Dear [PERSON_NAME], thank you for taking the time to share your experience. We …"
radio input "true"
type textarea "Dear [PERSON_NAME], thank you for taking the time to share your experience. We …"
radio input "true"
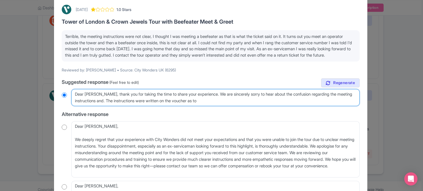
type textarea "Dear [PERSON_NAME], thank you for taking the time to share your experience. We …"
radio input "true"
type textarea "Dear [PERSON_NAME], thank you for taking the time to share your experience. We …"
radio input "true"
type textarea "Dear [PERSON_NAME], thank you for taking the time to share your experience. We …"
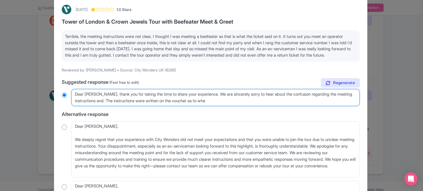
radio input "true"
type textarea "Dear [PERSON_NAME], thank you for taking the time to share your experience. We …"
radio input "true"
type textarea "Dear [PERSON_NAME], thank you for taking the time to share your experience. We …"
radio input "true"
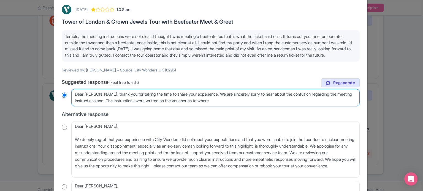
type textarea "Dear [PERSON_NAME], thank you for taking the time to share your experience. We …"
radio input "true"
type textarea "Dear [PERSON_NAME], thank you for taking the time to share your experience. We …"
radio input "true"
type textarea "Dear [PERSON_NAME], thank you for taking the time to share your experience. We …"
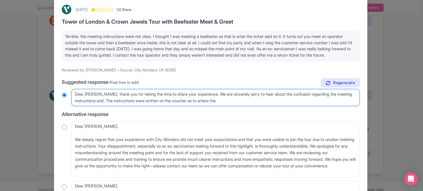
radio input "true"
type textarea "Dear [PERSON_NAME], thank you for taking the time to share your experience. We …"
radio input "true"
type textarea "Dear [PERSON_NAME], thank you for taking the time to share your experience. We …"
radio input "true"
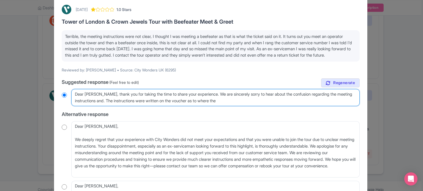
type textarea "Dear [PERSON_NAME], thank you for taking the time to share your experience. We …"
radio input "true"
type textarea "Dear [PERSON_NAME], thank you for taking the time to share your experience. We …"
radio input "true"
type textarea "Dear [PERSON_NAME], thank you for taking the time to share your experience. We …"
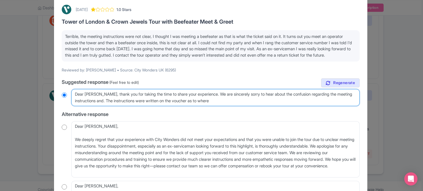
radio input "true"
type textarea "Dear [PERSON_NAME], thank you for taking the time to share your experience. We …"
radio input "true"
type textarea "Dear [PERSON_NAME], thank you for taking the time to share your experience. We …"
radio input "true"
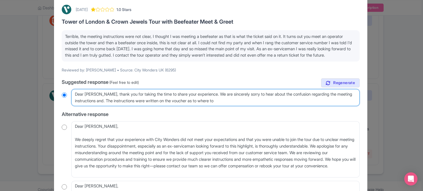
type textarea "Dear [PERSON_NAME], thank you for taking the time to share your experience. We …"
radio input "true"
type textarea "Dear [PERSON_NAME], thank you for taking the time to share your experience. We …"
radio input "true"
type textarea "Dear [PERSON_NAME], thank you for taking the time to share your experience. We …"
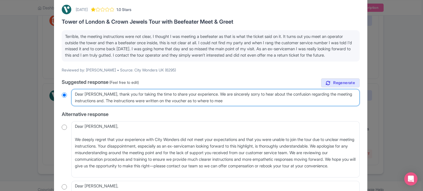
radio input "true"
type textarea "Dear [PERSON_NAME], thank you for taking the time to share your experience. We …"
radio input "true"
type textarea "Dear [PERSON_NAME], thank you for taking the time to share your experience. We …"
radio input "true"
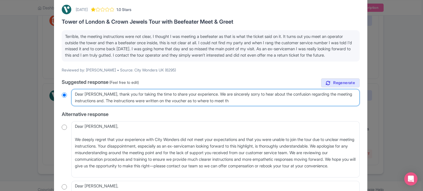
type textarea "Dear [PERSON_NAME], thank you for taking the time to share your experience. We …"
radio input "true"
type textarea "Dear [PERSON_NAME], thank you for taking the time to share your experience. We …"
radio input "true"
type textarea "Dear [PERSON_NAME], thank you for taking the time to share your experience. We …"
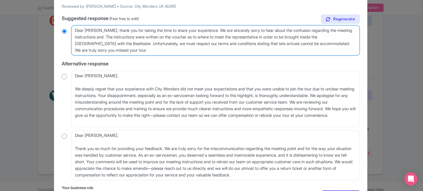
scroll to position [138, 0]
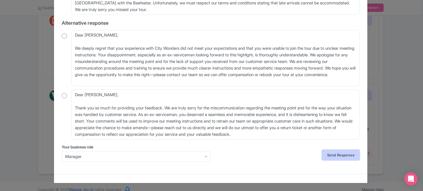
click at [334, 155] on link "Send Response" at bounding box center [341, 155] width 38 height 10
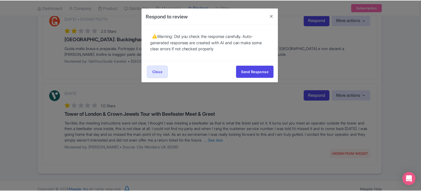
scroll to position [0, 0]
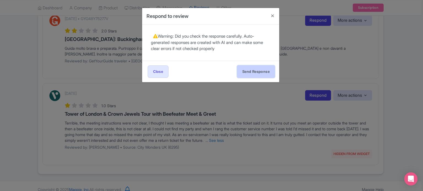
click at [261, 72] on button "Send Response" at bounding box center [256, 72] width 38 height 12
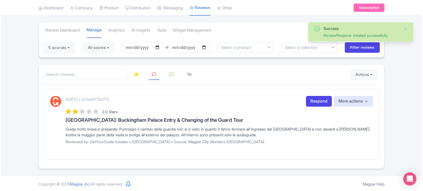
scroll to position [31, 0]
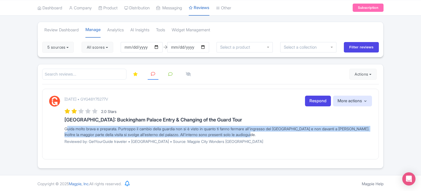
drag, startPoint x: 269, startPoint y: 134, endPoint x: 57, endPoint y: 130, distance: 211.4
click at [57, 130] on div "September 15, 2025 • GYG48Y75277V Respond More actions Hide from this page Hide…" at bounding box center [210, 122] width 323 height 52
copy div "Guida molto brava e preparata. Purtroppo il cambio [PERSON_NAME] non si è visto…"
click at [313, 99] on link "Respond" at bounding box center [318, 101] width 26 height 11
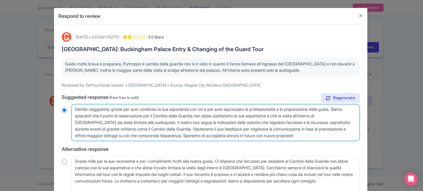
drag, startPoint x: 345, startPoint y: 134, endPoint x: 71, endPoint y: 102, distance: 275.5
click at [71, 102] on div "true Suggested response (Feel free to edit) Gentile viaggiatore, grazie per ave…" at bounding box center [211, 164] width 298 height 140
paste textarea "ospite, grazie per il suo feedback. Siamo felici che abbia apprezzato la prepar…"
type textarea "Gentile ospite, grazie per il suo feedback. Siamo felici che abbia apprezzato l…"
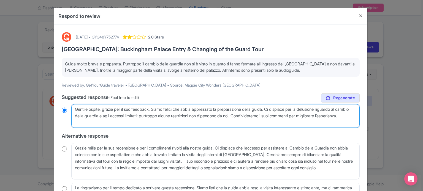
radio input "true"
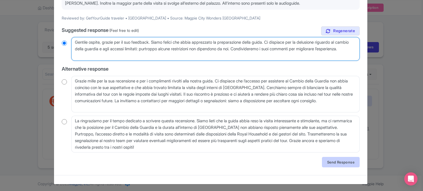
scroll to position [68, 0]
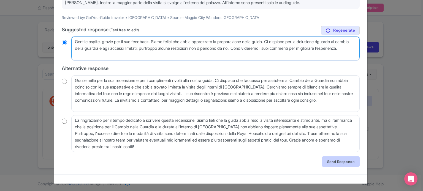
type textarea "Gentile ospite, grazie per il suo feedback. Siamo felici che abbia apprezzato l…"
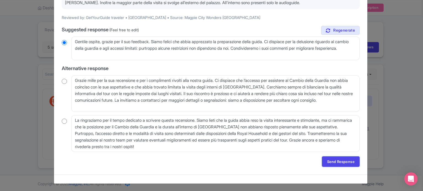
click at [332, 162] on link "Send Response" at bounding box center [341, 162] width 38 height 10
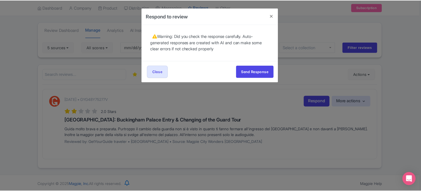
scroll to position [0, 0]
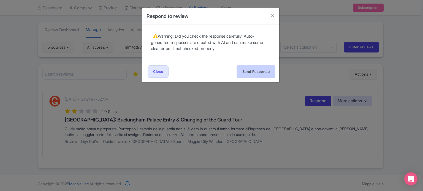
click at [264, 71] on button "Send Response" at bounding box center [256, 72] width 38 height 12
